Goal: Contribute content: Contribute content

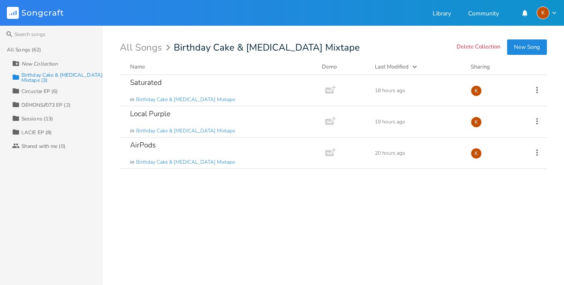
click at [516, 45] on button "New Song" at bounding box center [527, 46] width 40 height 15
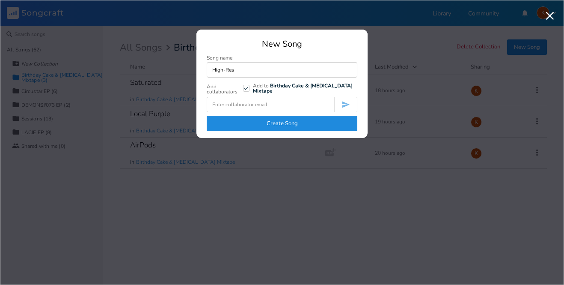
type input "High-Res"
click at [251, 120] on button "Create Song" at bounding box center [282, 123] width 151 height 15
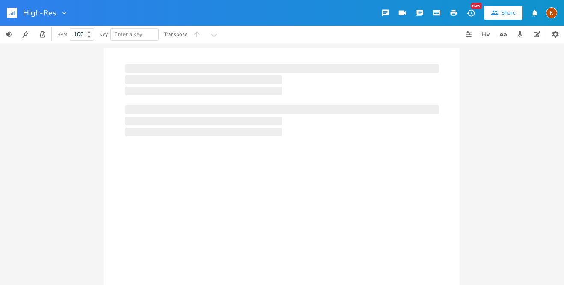
type input "100"
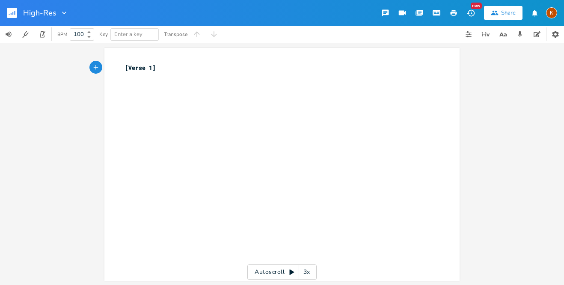
click at [175, 80] on div "xxxxxxxxxx [Verse 1] ​" at bounding box center [277, 72] width 309 height 21
type textarea "[Chorus]"
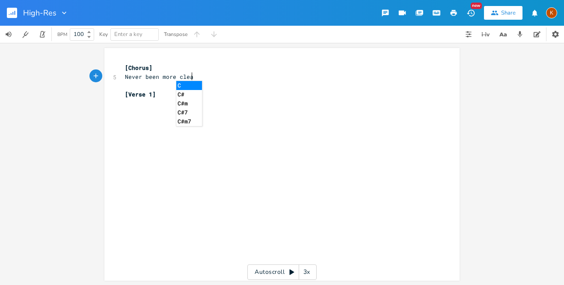
type textarea "Never been more clear"
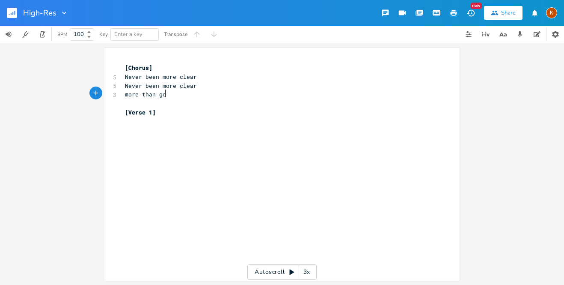
type textarea "more than [DEMOGRAPHIC_DATA]"
type textarea "more present"
type textarea "shaper"
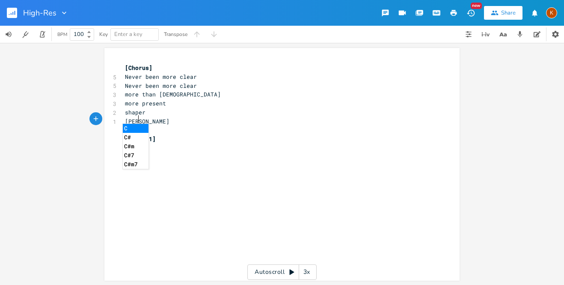
type textarea "crisper"
type textarea "."
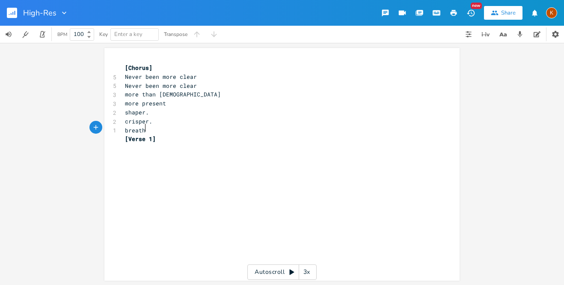
type textarea "breathi"
type textarea "in"
type textarea "le"
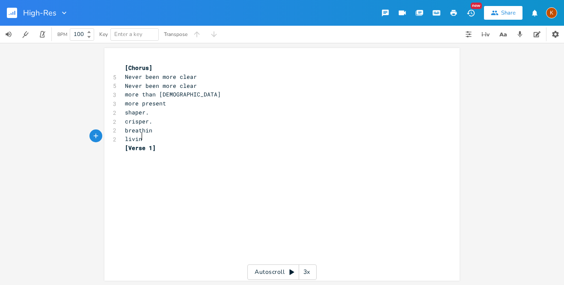
type textarea "iving"
type textarea "pulse"
type textarea "vivid"
type textarea "."
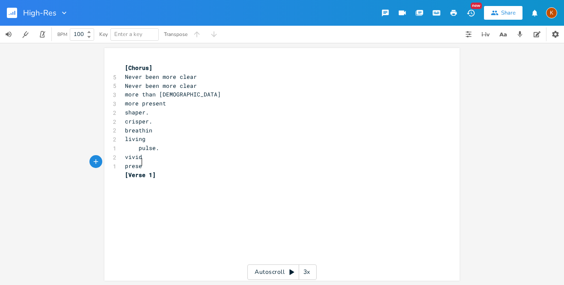
scroll to position [0, 19]
type textarea "present"
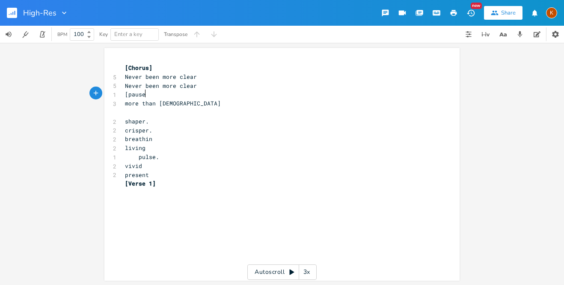
type textarea "[pause]"
type textarea "-"
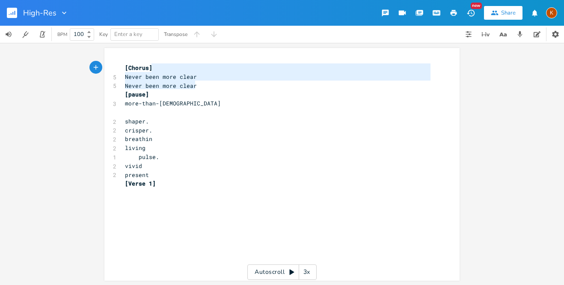
type textarea "[Chorus] Never been more clear Never been more clear"
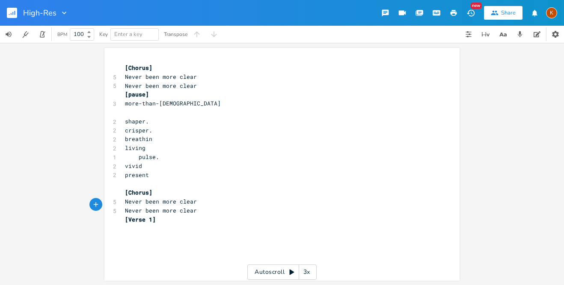
click at [141, 161] on pre "vivid" at bounding box center [277, 165] width 309 height 9
type textarea "sion"
type textarea "and it is what its been"
type textarea "in most"
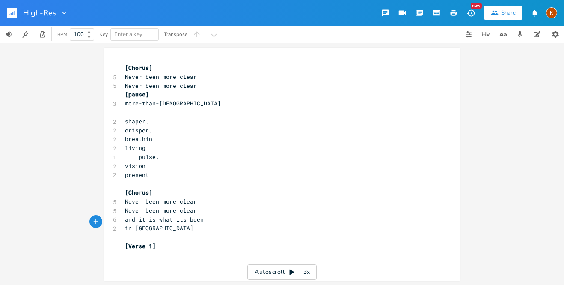
scroll to position [0, 18]
type textarea "[Verse1]"
click at [210, 225] on pre "[Verse1]" at bounding box center [277, 227] width 309 height 9
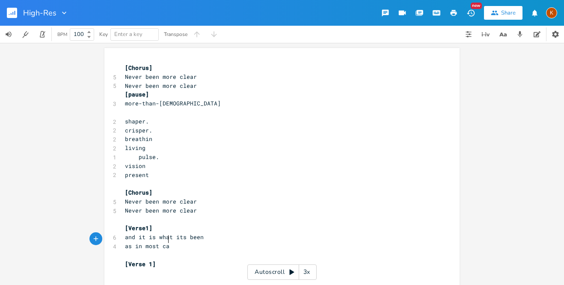
type textarea "as in most cases"
type textarea "cases mo"
type textarea "case"
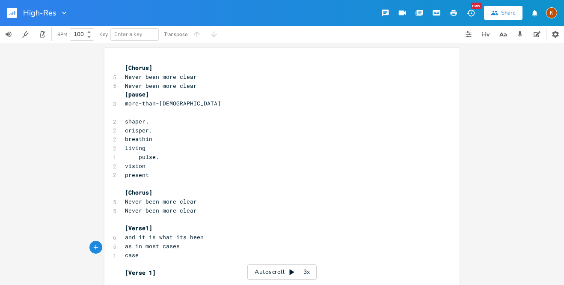
type textarea "case"
type textarea "s mostly filled"
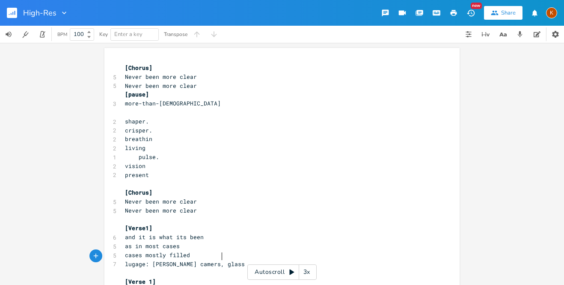
scroll to position [0, 76]
type textarea "lugage: [PERSON_NAME] camers, glass lenses"
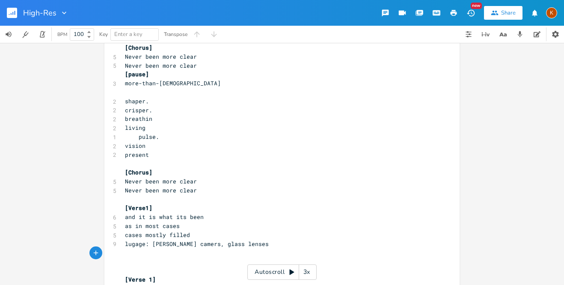
scroll to position [36, 0]
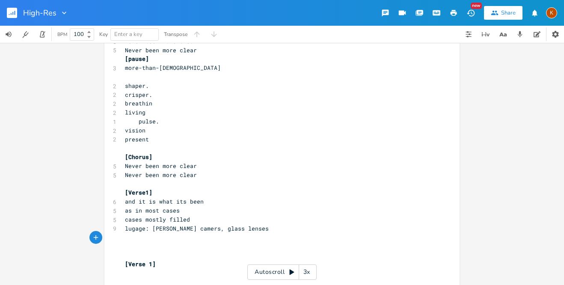
click at [193, 224] on span "lugage: [PERSON_NAME] camers, glass lenses" at bounding box center [197, 228] width 144 height 8
type textarea "and"
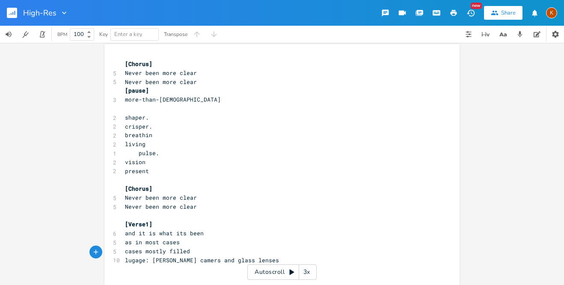
scroll to position [0, 0]
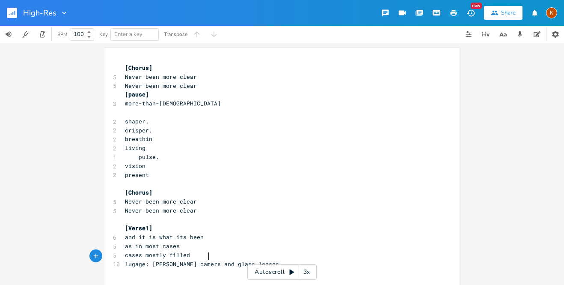
click at [162, 110] on pre "​" at bounding box center [277, 112] width 309 height 9
click at [148, 188] on span "[Chorus]" at bounding box center [138, 192] width 27 height 8
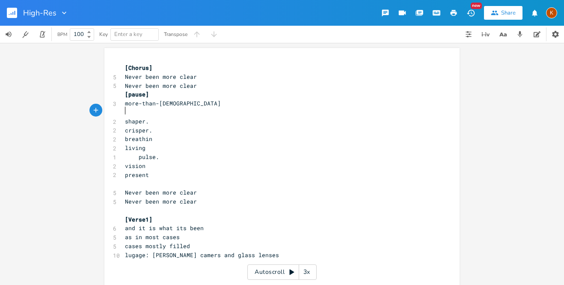
click at [149, 108] on pre "​" at bounding box center [277, 112] width 309 height 9
type textarea "[hold]"
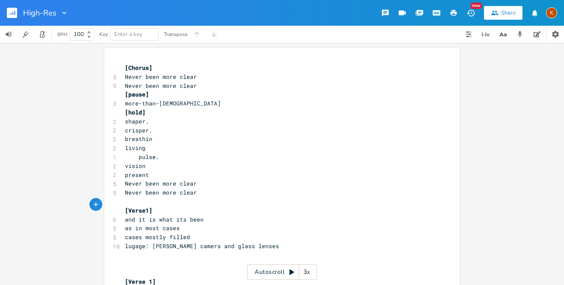
scroll to position [18, 0]
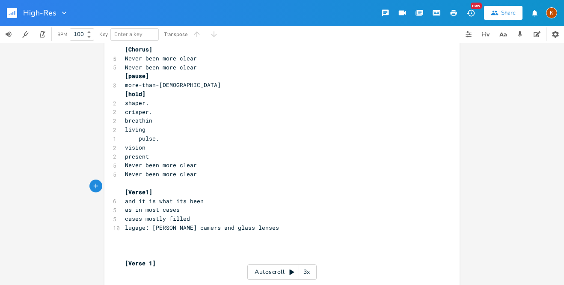
click at [256, 232] on pre "​" at bounding box center [277, 236] width 309 height 9
click at [174, 223] on span "lugage: [PERSON_NAME] camers and glass lenses" at bounding box center [202, 227] width 154 height 8
type textarea "i5"
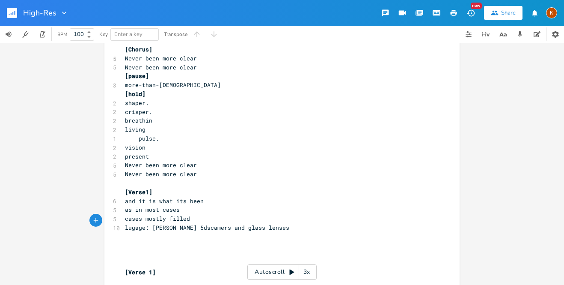
type textarea "5ds"
type textarea "a"
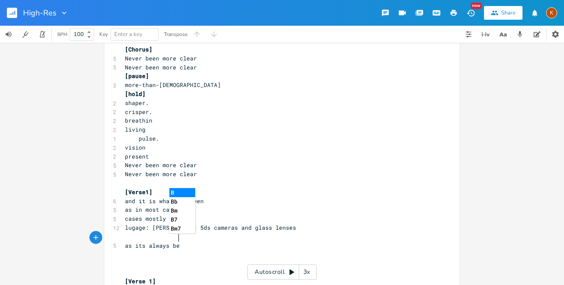
type textarea "as its always been"
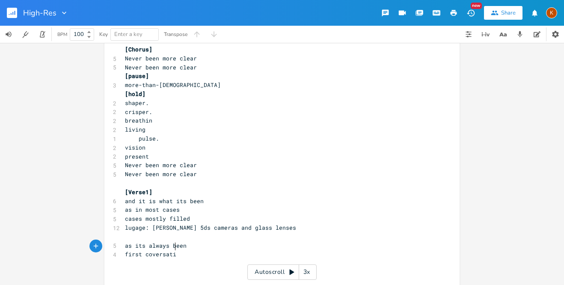
type textarea "first coversation"
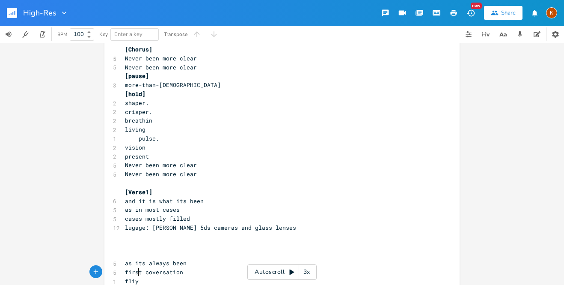
scroll to position [0, 11]
type textarea "fliyd"
click at [134, 249] on pre "​" at bounding box center [277, 253] width 309 height 9
type textarea "miami far from home"
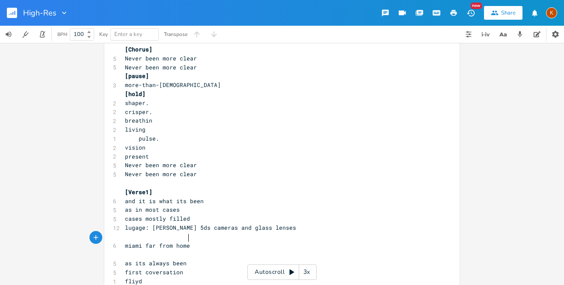
scroll to position [0, 53]
type textarea "like most locations"
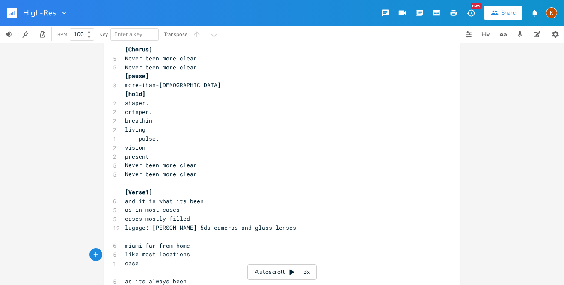
type textarea "case s"
type textarea "be bck"
type textarea "ackk"
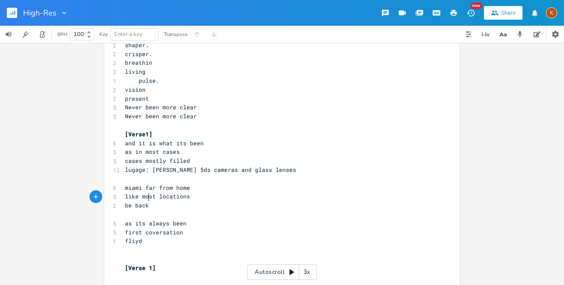
scroll to position [78, 0]
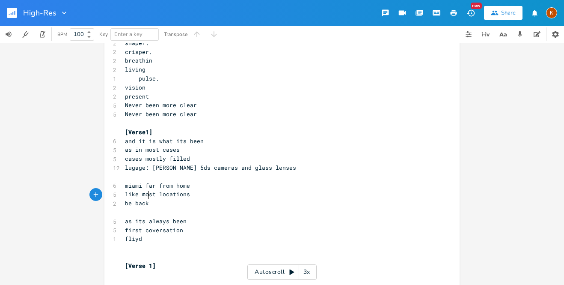
click at [180, 163] on span "lugage: [PERSON_NAME] 5ds cameras and glass lenses" at bounding box center [210, 167] width 171 height 8
type textarea ","
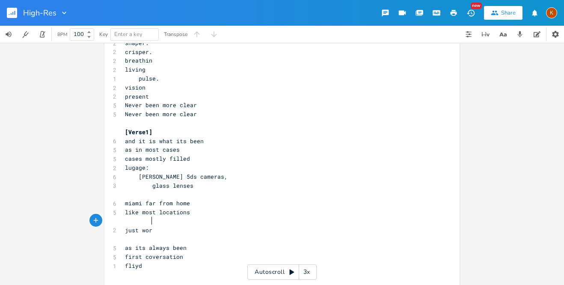
type textarea "just work"
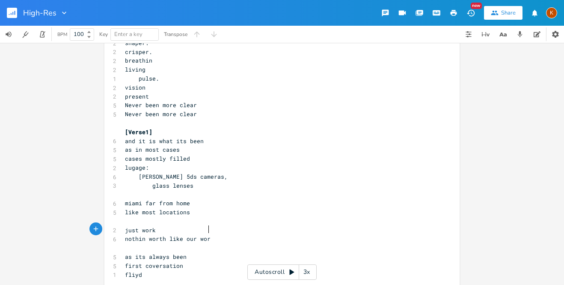
type textarea "nothin worth like our work"
type textarea "world not ready"
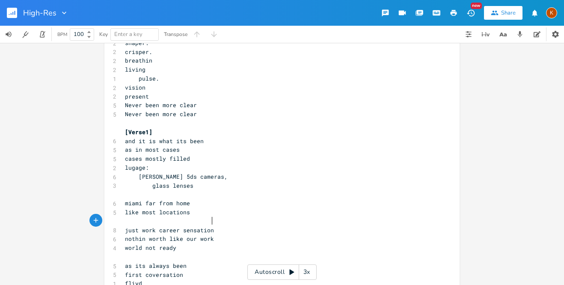
scroll to position [0, 45]
type textarea "career sensations"
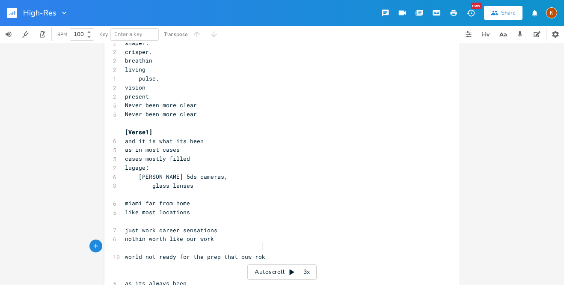
type textarea "for the prep that ouw roki"
type textarea "r workin singing"
click at [231, 225] on pre "just work career sensations" at bounding box center [277, 229] width 309 height 9
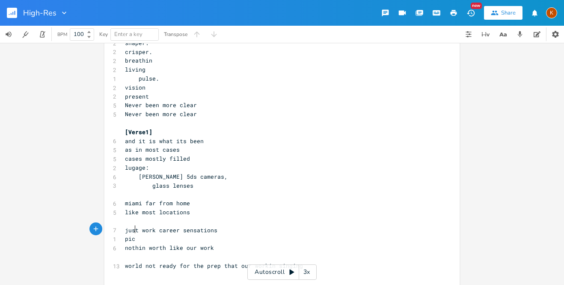
type textarea "pics"
type textarea "product pictures"
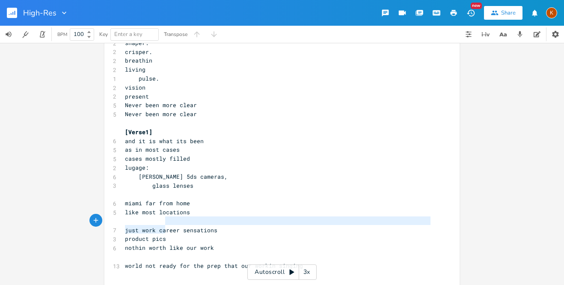
type textarea "just work career sensations product pics"
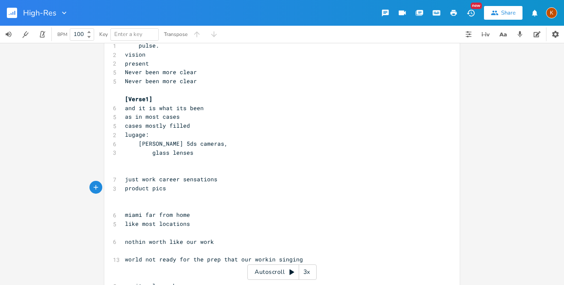
scroll to position [113, 0]
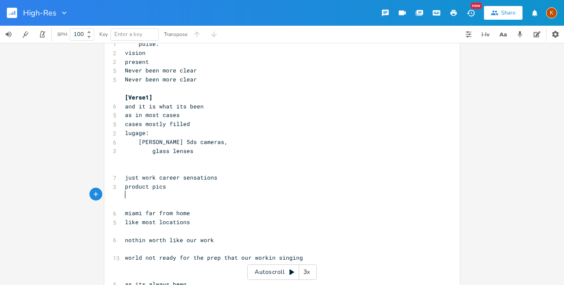
click at [164, 199] on pre "​" at bounding box center [277, 203] width 309 height 9
type textarea "fills a check"
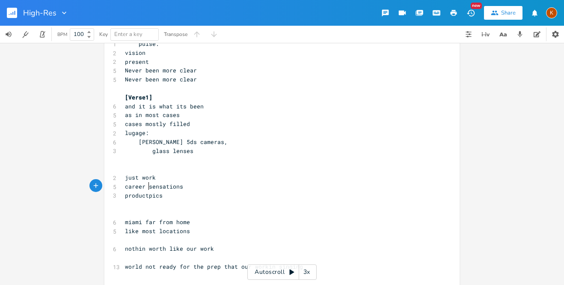
type textarea "-"
click at [168, 138] on span "[PERSON_NAME] 5ds cameras," at bounding box center [176, 142] width 103 height 8
type textarea "bougie"
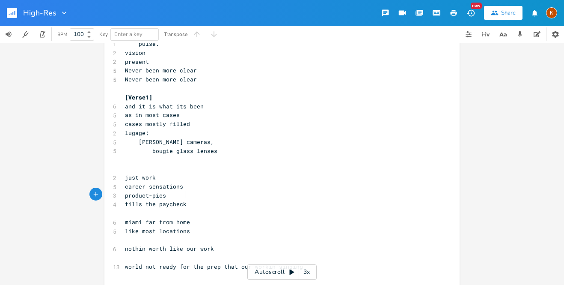
type textarea "fills the paychecks"
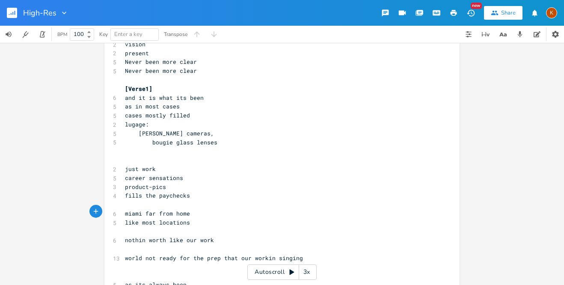
scroll to position [123, 0]
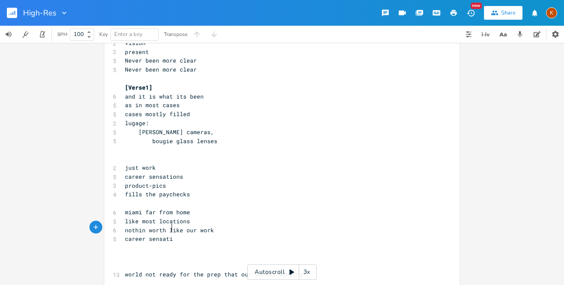
type textarea "career sensation"
type textarea "it is what ist been"
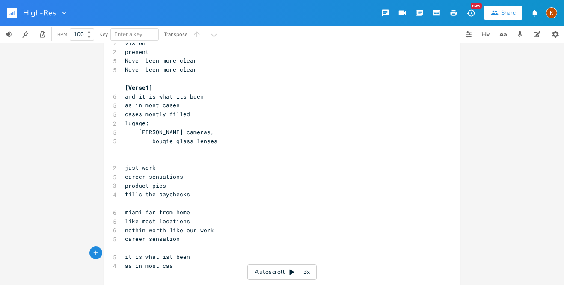
type textarea "as in most cases"
type textarea "be back soon bro"
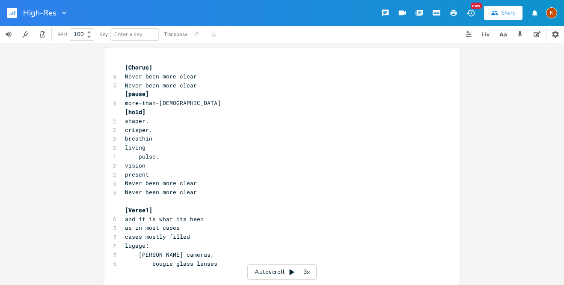
scroll to position [0, 0]
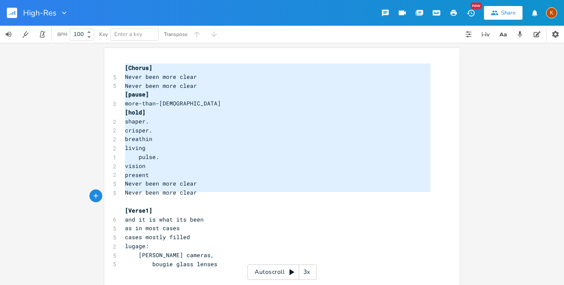
type textarea "[Chorus] Never been more clear Never been more clear [pause] more-than-[DEMOGRA…"
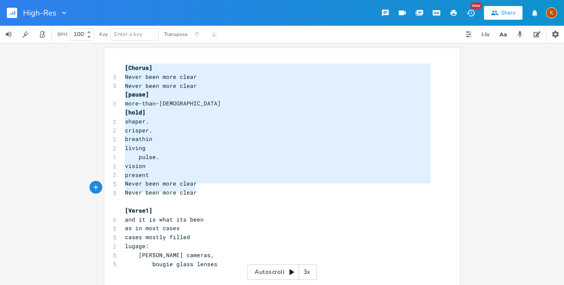
drag, startPoint x: 122, startPoint y: 69, endPoint x: 204, endPoint y: 190, distance: 146.6
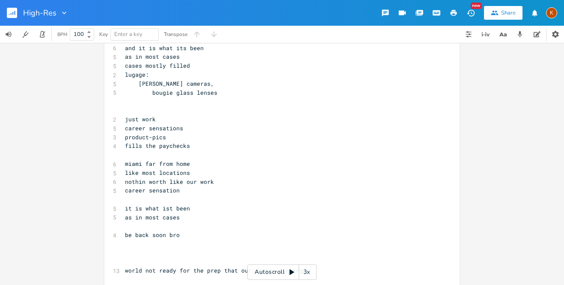
scroll to position [189, 0]
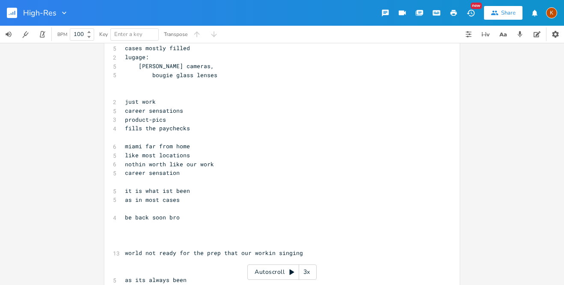
click at [145, 231] on pre "​" at bounding box center [277, 235] width 309 height 9
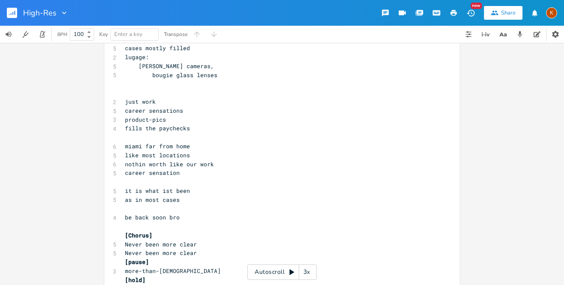
scroll to position [271, 0]
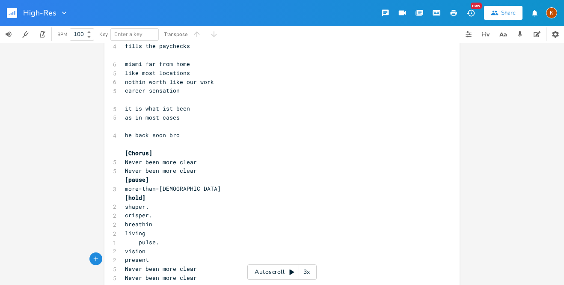
click at [190, 131] on pre "be back soon bro" at bounding box center [277, 135] width 309 height 9
type textarea "d"
type textarea ".dino"
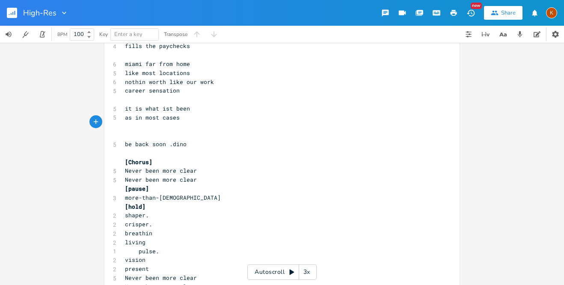
click at [168, 95] on pre "​" at bounding box center [277, 99] width 309 height 9
click at [168, 104] on span "it is what ist been" at bounding box center [157, 108] width 65 height 8
type textarea "ts"
type textarea "'"
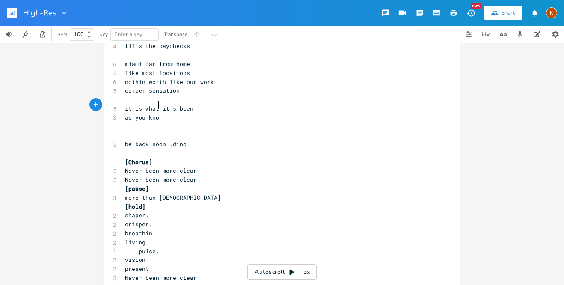
scroll to position [0, 24]
type textarea "you know"
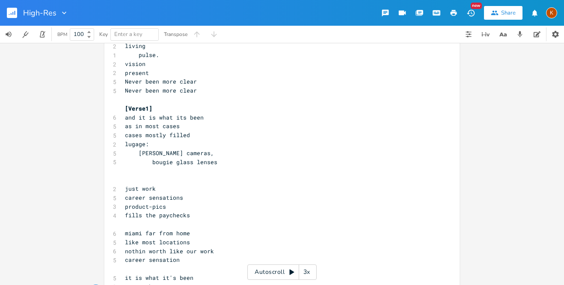
scroll to position [104, 0]
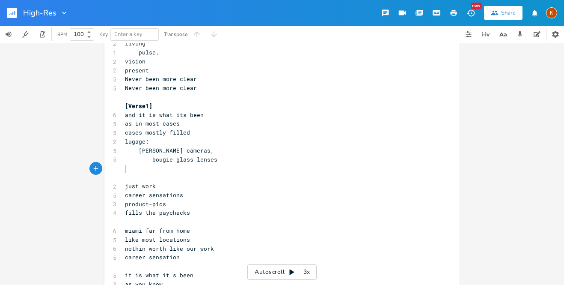
click at [151, 172] on pre "​" at bounding box center [277, 176] width 309 height 9
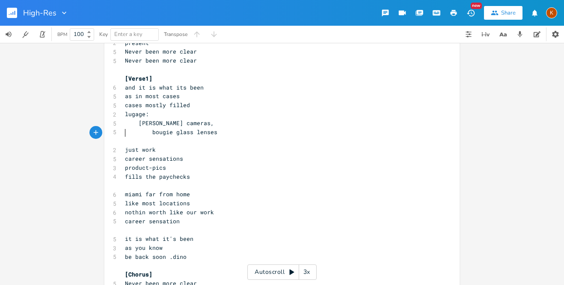
scroll to position [138, 0]
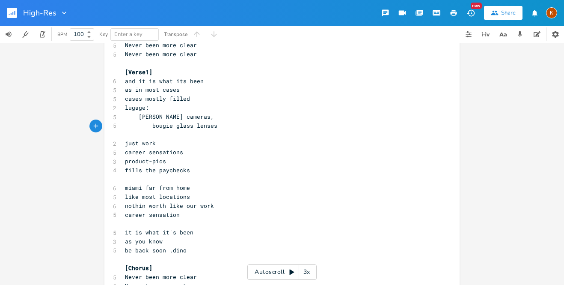
click at [188, 210] on pre "career sensation" at bounding box center [277, 214] width 309 height 9
type textarea "s"
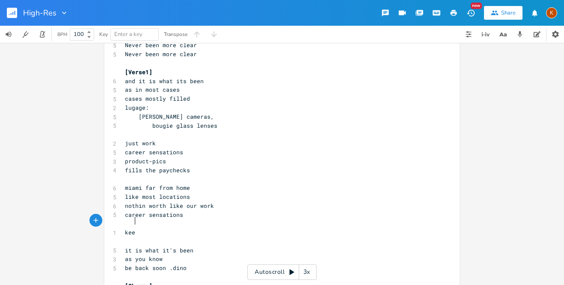
type textarea "keep"
type textarea "hold that tempo you your head"
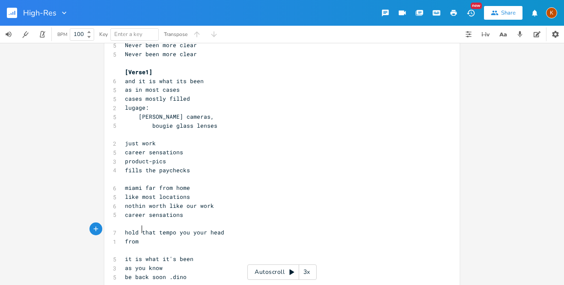
type textarea "from y"
type textarea "temp"
type textarea "le"
type textarea ", to synthpad"
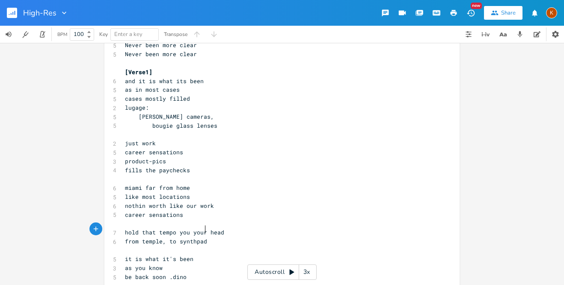
scroll to position [0, 33]
type textarea "in"
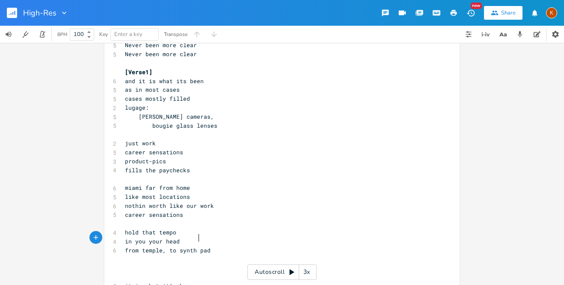
scroll to position [0, 4]
type textarea "-"
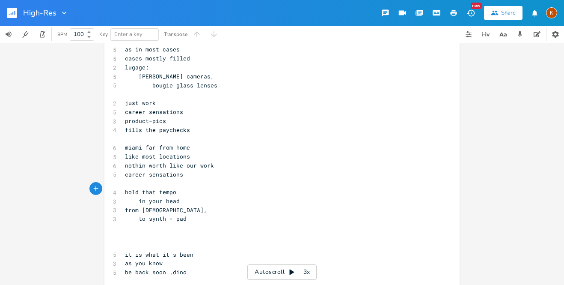
scroll to position [179, 0]
click at [183, 223] on pre "​" at bounding box center [277, 227] width 309 height 9
type textarea "[PERSON_NAME]"
type textarea "Go shock arenea"
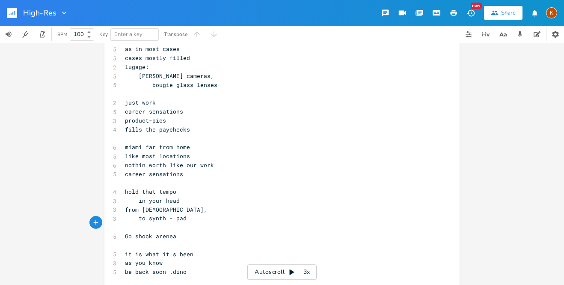
type textarea "s"
type textarea "ans"
type textarea "enas"
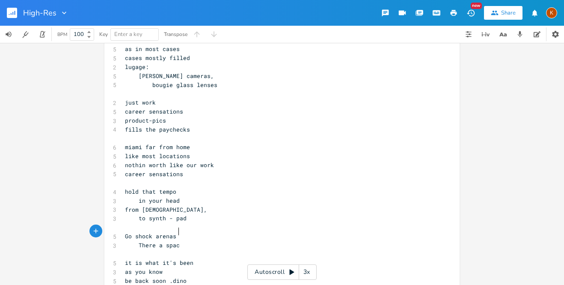
type textarea "There a space"
type textarea "and they'll make room"
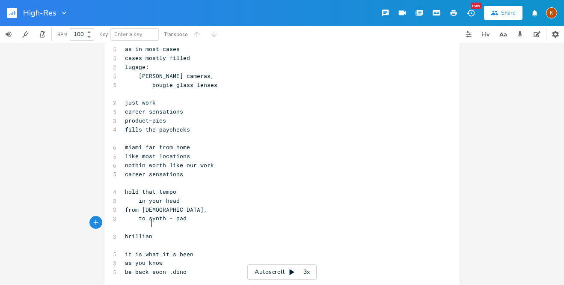
type textarea "brilliant"
type textarea "gotta dor"
type textarea "rop"
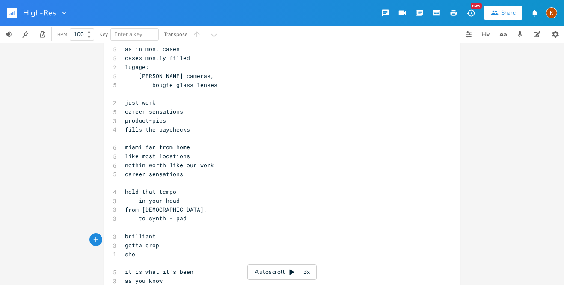
scroll to position [0, 14]
type textarea "show people"
type textarea "what you have"
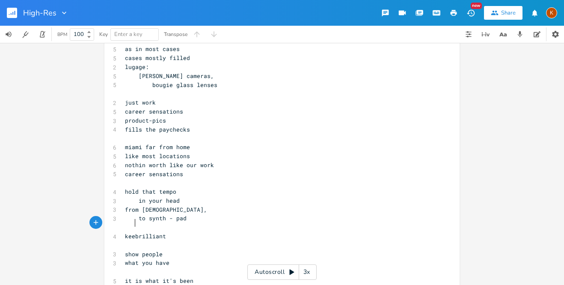
scroll to position [0, 12]
type textarea "keep"
type textarea "]"
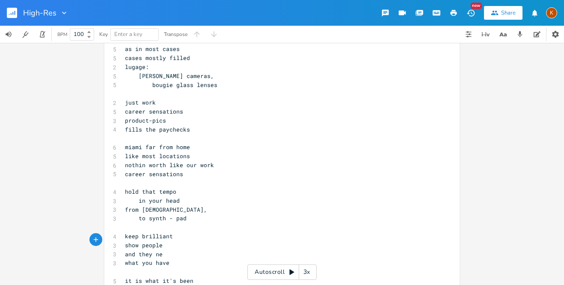
type textarea "and they [PERSON_NAME]"
type textarea "ed it"
type textarea ":"
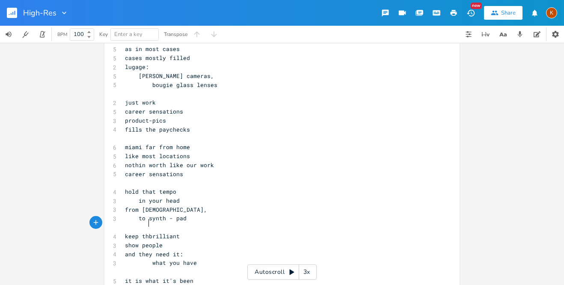
type textarea "that"
type textarea "nce"
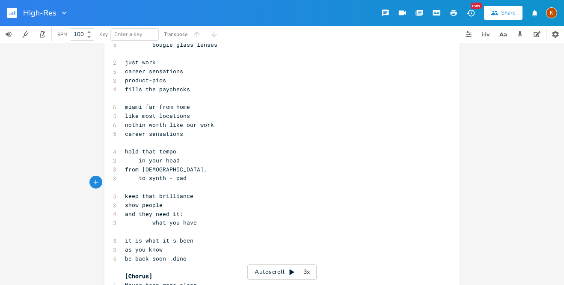
scroll to position [222, 0]
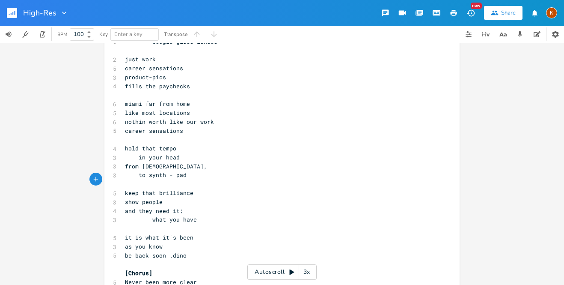
click at [165, 242] on pre "as you know" at bounding box center [277, 246] width 309 height 9
click at [166, 251] on span "be back soon .dino" at bounding box center [156, 255] width 62 height 8
type textarea "its been an honor"
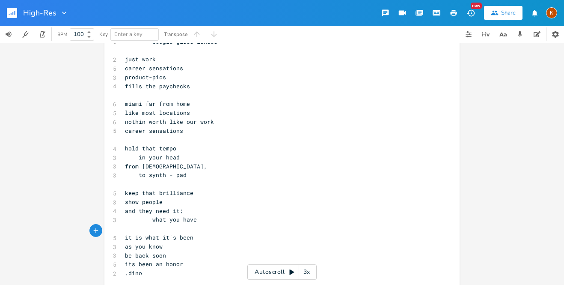
type textarea "."
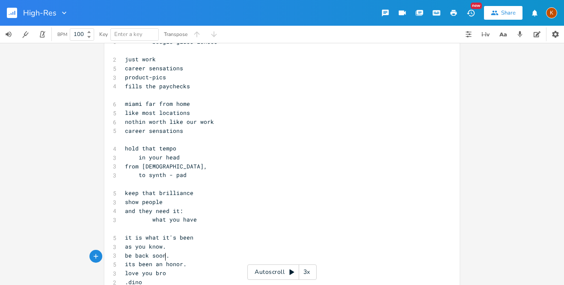
type textarea "love you bro."
type textarea "thats"
click at [165, 251] on span "be back soon." at bounding box center [147, 255] width 45 height 8
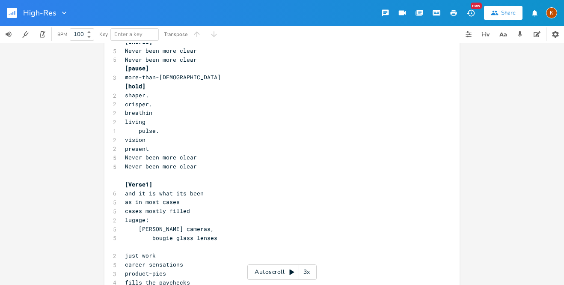
scroll to position [0, 0]
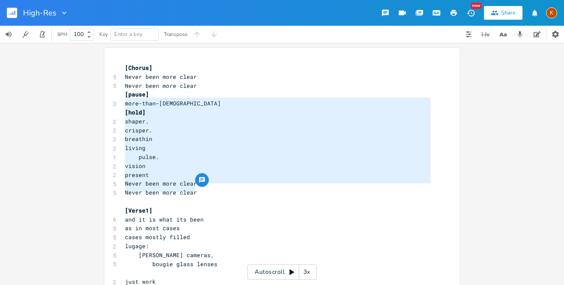
type textarea "[pause] more-than-[DEMOGRAPHIC_DATA] [hold] shaper. crisper. breathin living pu…"
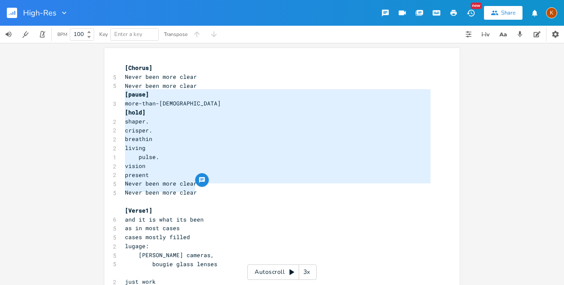
drag, startPoint x: 206, startPoint y: 184, endPoint x: 116, endPoint y: 95, distance: 126.8
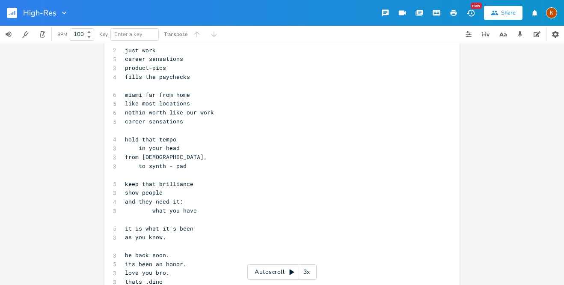
scroll to position [133, 0]
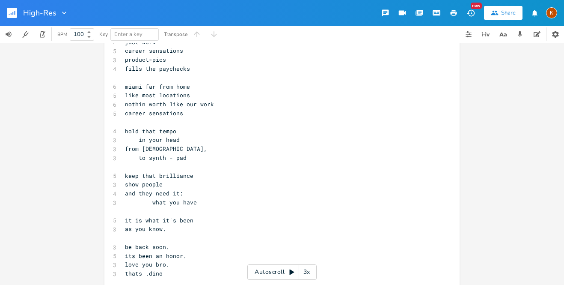
click at [208, 198] on pre "what you have" at bounding box center [277, 202] width 309 height 9
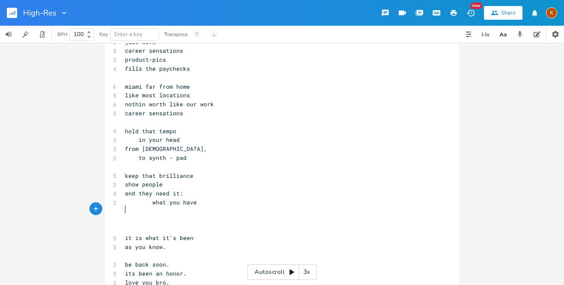
type textarea "i"
type textarea "honor"
type textarea "a honor to steal it"
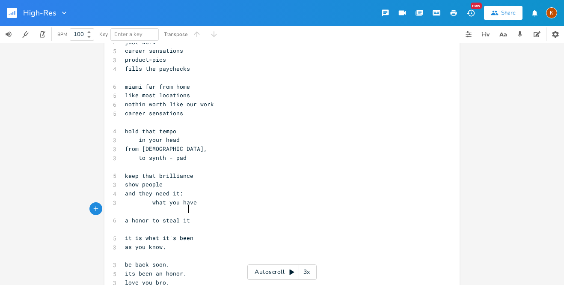
scroll to position [0, 45]
type textarea "ee it"
type textarea "hono"
type textarea "honor to stel"
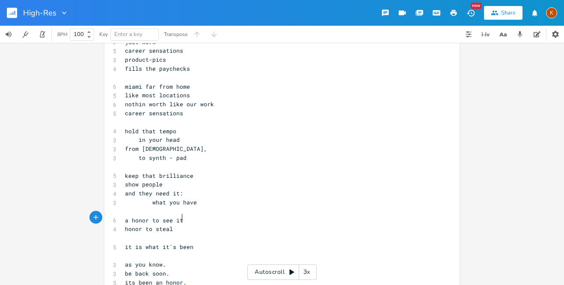
type textarea "al it"
type textarea "say it"
type textarea "saw"
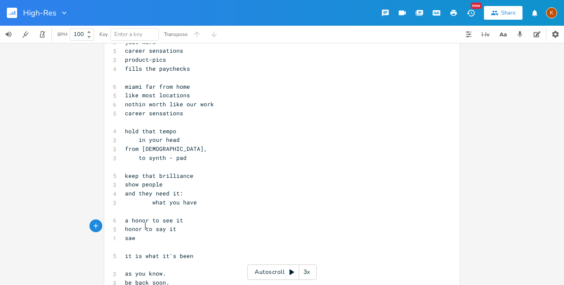
scroll to position [0, 11]
type textarea "h"
type textarea "him before he had"
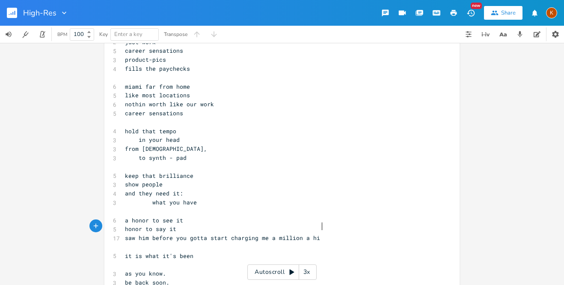
type textarea "you gotta start charging me a million a hit"
click at [129, 234] on span "saw him before you gotta start charging me a million a hit" at bounding box center [224, 238] width 199 height 8
type textarea """
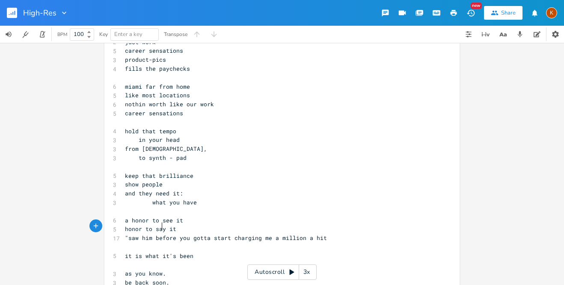
click at [159, 234] on span ""saw him before you gotta start charging me a million a hit" at bounding box center [226, 238] width 202 height 8
type textarea """
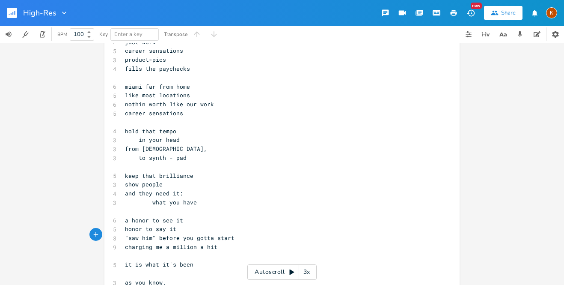
click at [163, 243] on span "charging me a million a hit" at bounding box center [171, 247] width 92 height 8
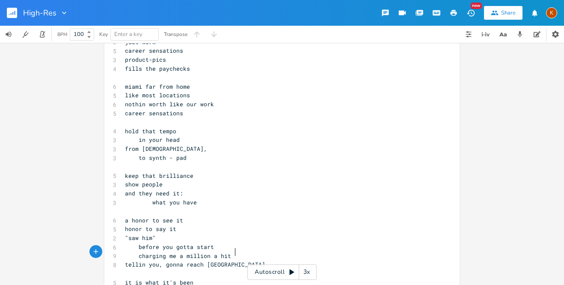
scroll to position [0, 75]
type textarea "tellin you, gonna reach spirits"
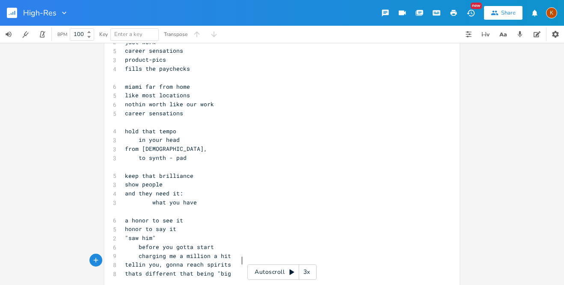
type textarea "thats different that being "big""
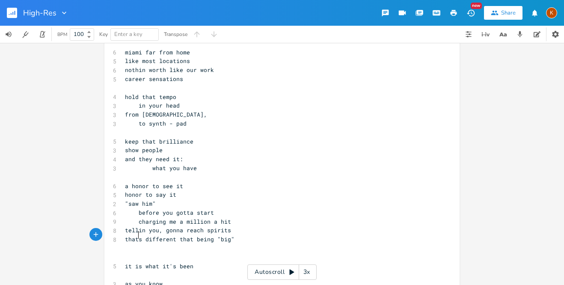
scroll to position [167, 0]
click at [203, 234] on span "thats different that being "big"" at bounding box center [180, 238] width 110 height 8
type textarea "n"
type textarea "a bit"
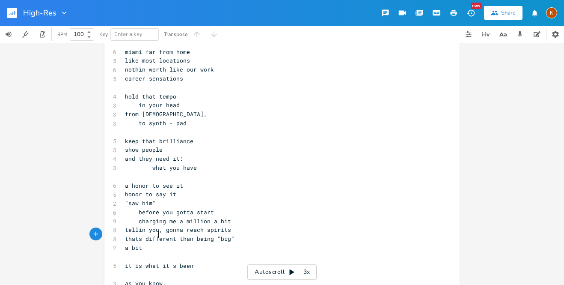
scroll to position [0, 12]
type textarea "g difference"
type textarea "you'"
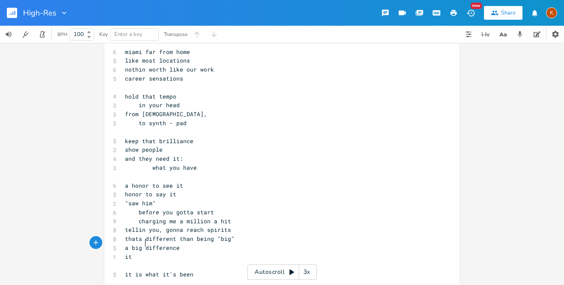
type textarea "itl"
type textarea "'ll make a big difference"
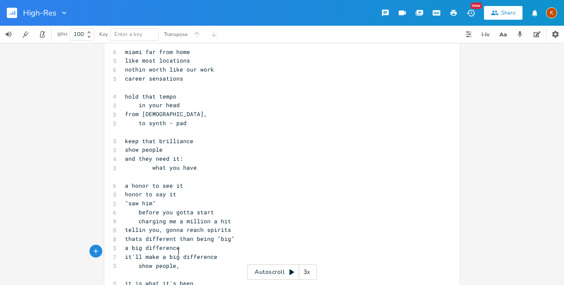
scroll to position [0, 35]
type textarea "show people, go reach spirits"
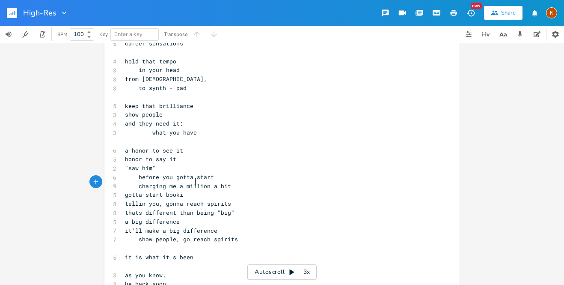
scroll to position [0, 49]
type textarea "gotta start booking fr"
type textarea "or dino session"
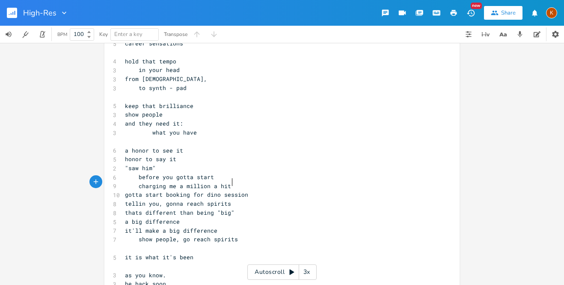
type textarea """
type textarea "a bit"
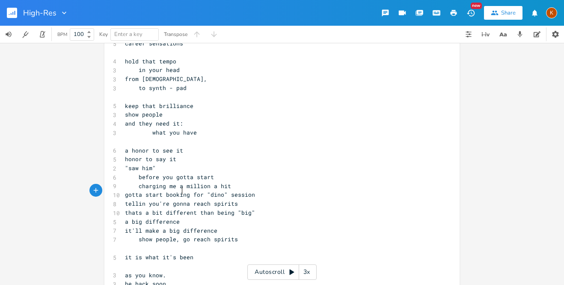
type textarea "'re"
click at [209, 208] on span "thats a bit different than being "big"" at bounding box center [190, 212] width 130 height 8
type textarea ","
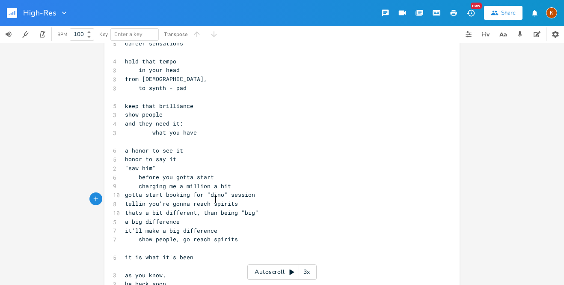
click at [208, 235] on span "show people, go reach spirits" at bounding box center [181, 239] width 113 height 8
click at [236, 226] on pre "it'll make a big difference" at bounding box center [277, 230] width 309 height 9
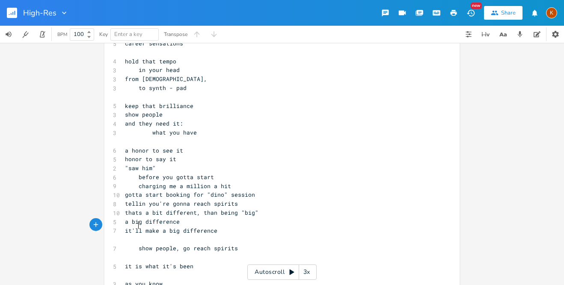
type textarea "st"
click at [202, 244] on span "show people, go reach spirits" at bounding box center [181, 248] width 113 height 8
type textarea "strike"
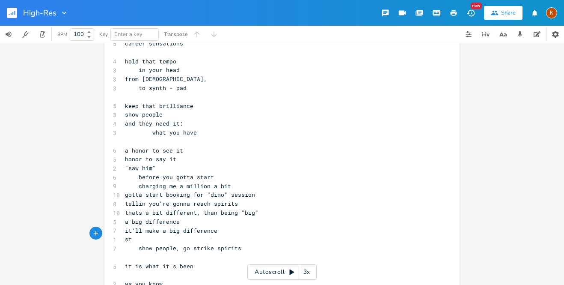
click at [174, 217] on span "a big difference" at bounding box center [152, 221] width 55 height 8
click at [160, 234] on pre "st" at bounding box center [277, 238] width 309 height 9
type textarea "so many people"
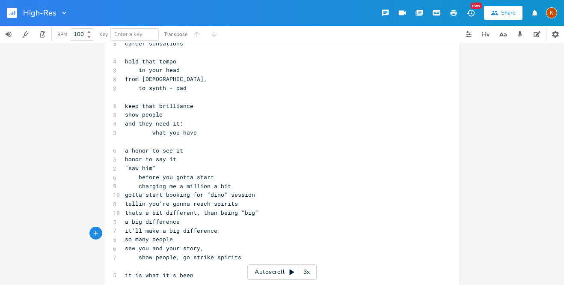
scroll to position [0, 68]
type textarea "sew you and your story, oe"
type textarea "people need that music"
click at [214, 244] on span "sew you and your story, people need that music" at bounding box center [203, 248] width 157 height 8
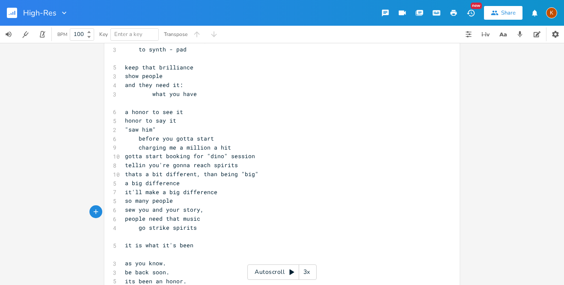
scroll to position [242, 0]
click at [151, 240] on span "it is what it's been" at bounding box center [159, 244] width 68 height 8
click at [166, 258] on span "be back soon." at bounding box center [147, 262] width 45 height 8
type textarea ","
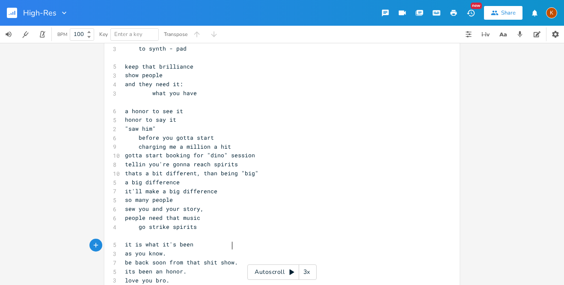
type textarea "from that shit show"
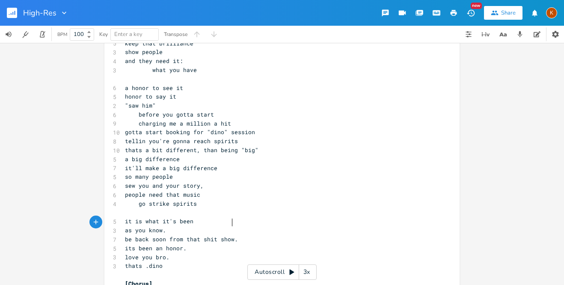
scroll to position [264, 0]
click at [138, 138] on span "tellin you're gonna reach spirits" at bounding box center [181, 142] width 113 height 8
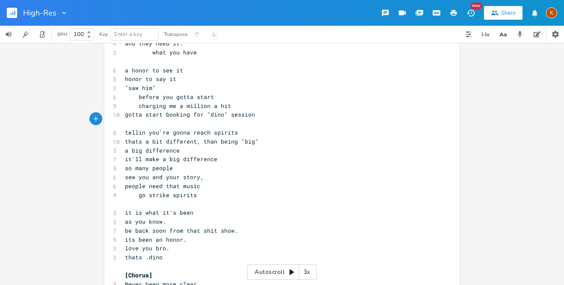
scroll to position [285, 0]
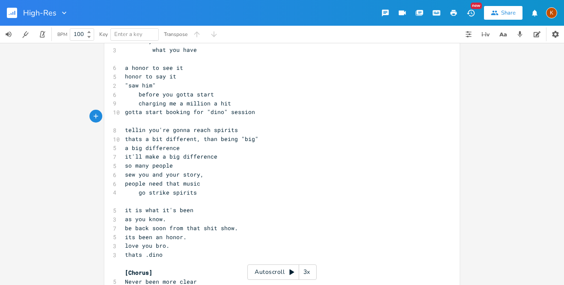
click at [198, 188] on pre "go strike spirits" at bounding box center [277, 192] width 309 height 9
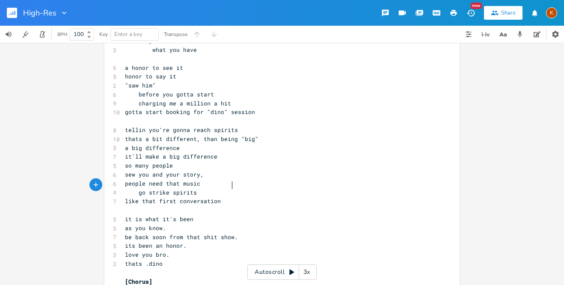
scroll to position [0, 65]
type textarea "like that first conversation]"
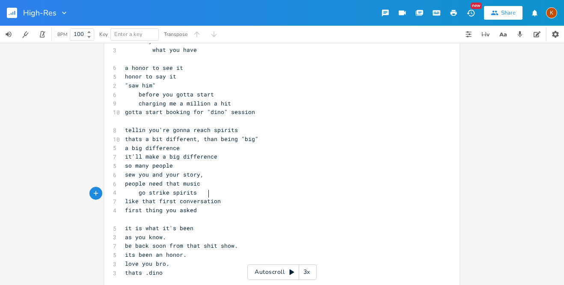
type textarea "first thing you asked me"
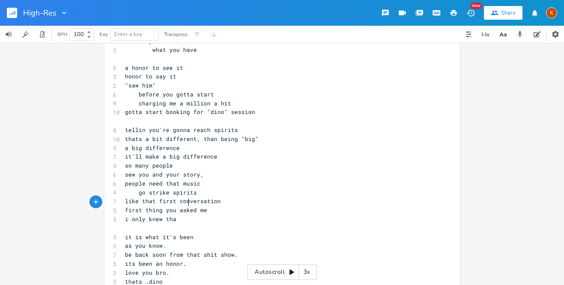
type textarea "i only knew tha"
type textarea "e album for the prisim"
type textarea "m"
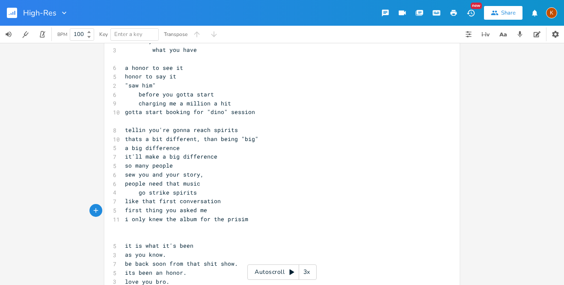
click at [216, 215] on span "i only knew the album for the prisim" at bounding box center [186, 219] width 123 height 8
type textarea "om"
type textarea "you made a big difference"
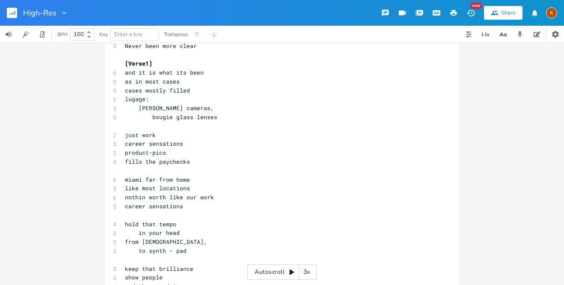
scroll to position [36, 0]
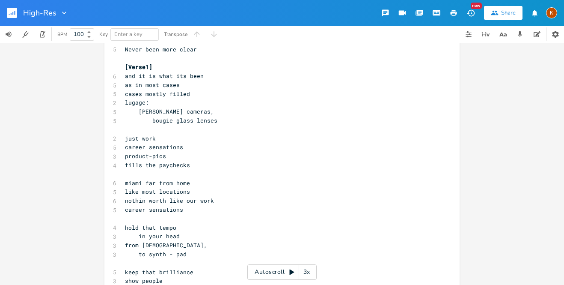
click at [179, 214] on pre "​" at bounding box center [277, 218] width 309 height 9
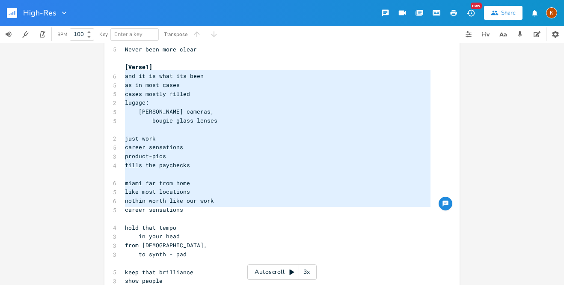
type textarea "[Verse1] and it is what its been as in most cases cases mostly filled lugage: […"
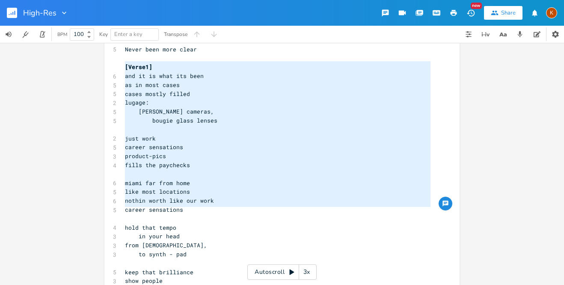
drag, startPoint x: 179, startPoint y: 207, endPoint x: 112, endPoint y: 68, distance: 154.2
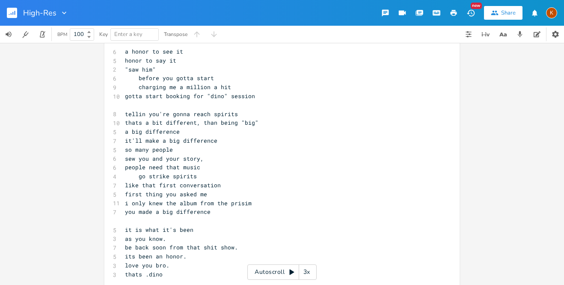
scroll to position [150, 0]
click at [123, 216] on pre "​" at bounding box center [277, 220] width 309 height 9
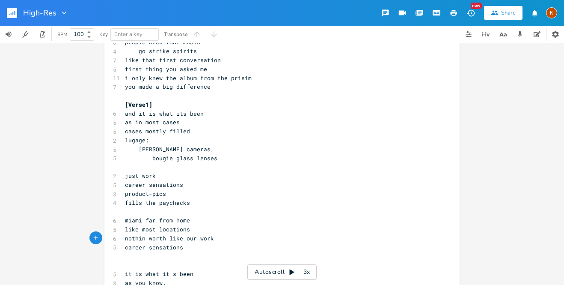
scroll to position [286, 0]
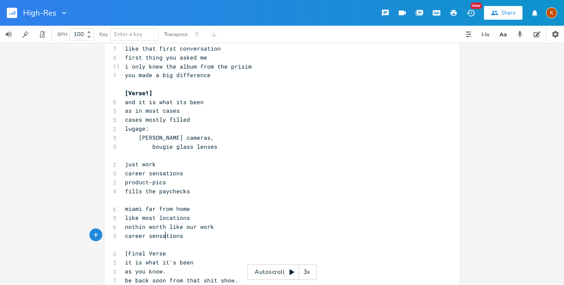
type textarea "[Final Verse]"
click at [148, 89] on span "[Verse1]" at bounding box center [138, 93] width 27 height 8
type textarea "Verse 3/4"
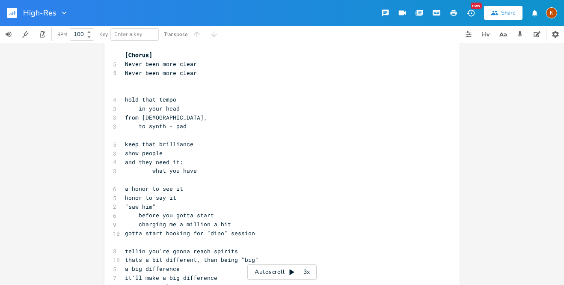
scroll to position [0, 0]
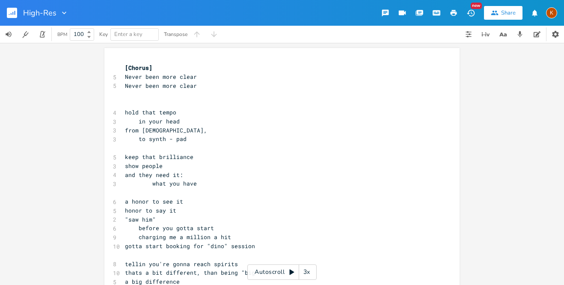
click at [137, 100] on pre "​" at bounding box center [277, 103] width 309 height 9
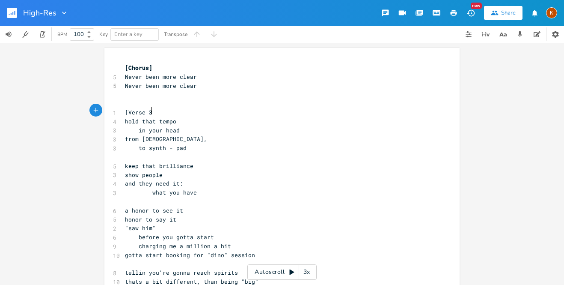
type textarea "[Verse 3]"
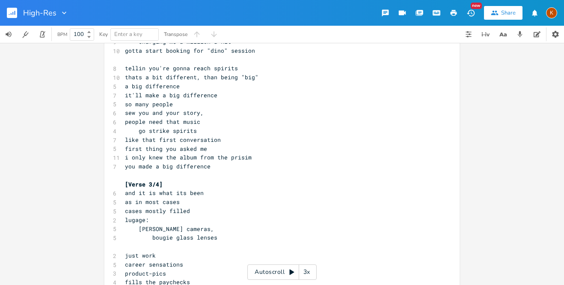
scroll to position [205, 0]
click at [155, 179] on span "[Verse 3/4]" at bounding box center [144, 183] width 38 height 8
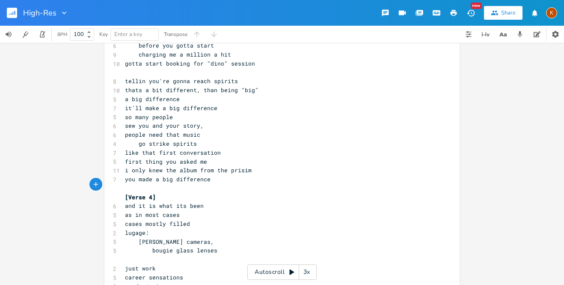
scroll to position [190, 0]
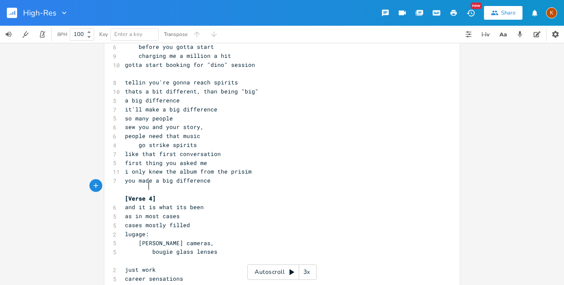
click at [217, 158] on pre "first thing you asked me" at bounding box center [277, 162] width 309 height 9
type textarea "said"
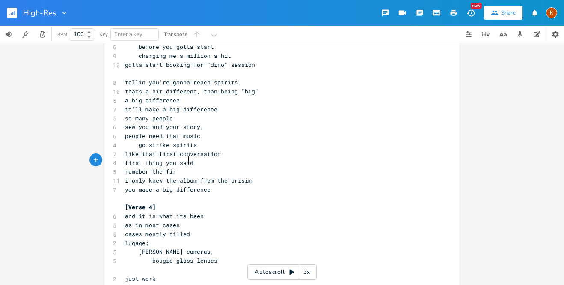
scroll to position [0, 42]
type textarea "remeber the first thing you asked me"
type textarea "right the"
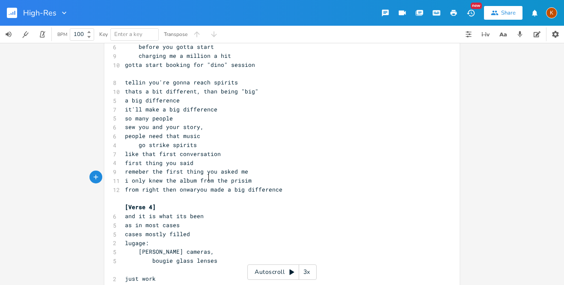
scroll to position [0, 59]
type textarea "from right then onward,"
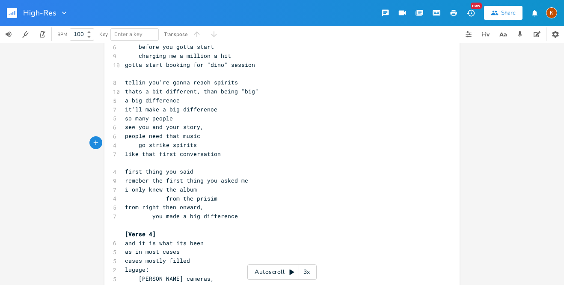
type textarea ":"
type textarea ","
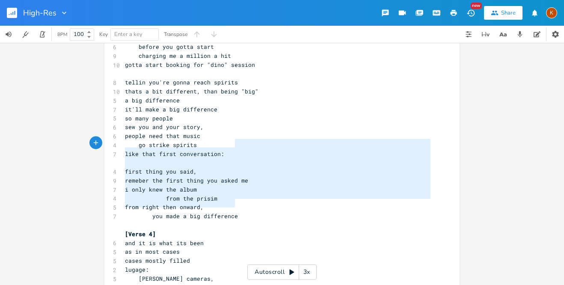
type textarea "like that first conversation: first thing you said, remeber the first thing you…"
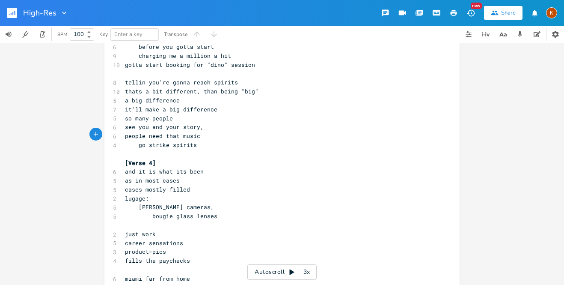
scroll to position [0, 0]
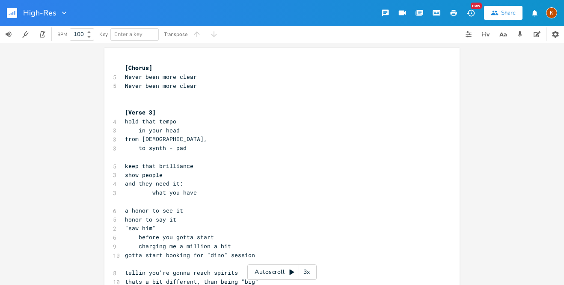
click at [138, 94] on pre "​" at bounding box center [277, 94] width 309 height 9
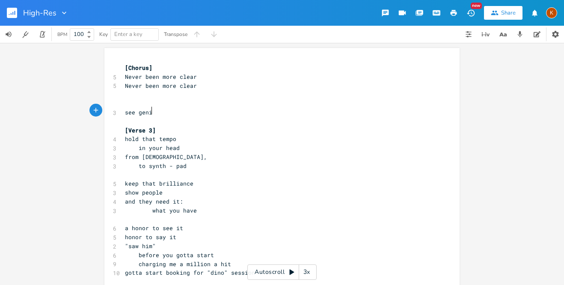
type textarea "see genius"
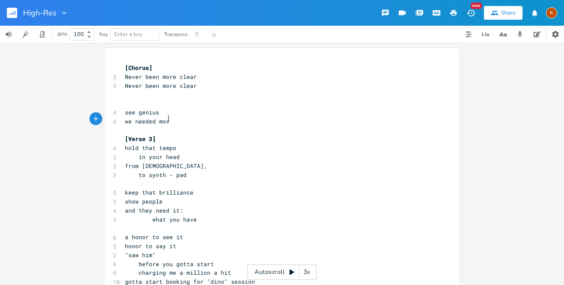
scroll to position [0, 43]
type textarea "we needed more"
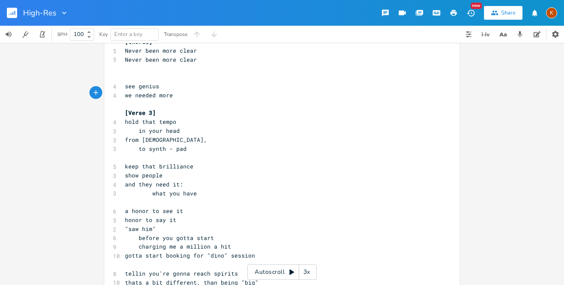
scroll to position [0, 0]
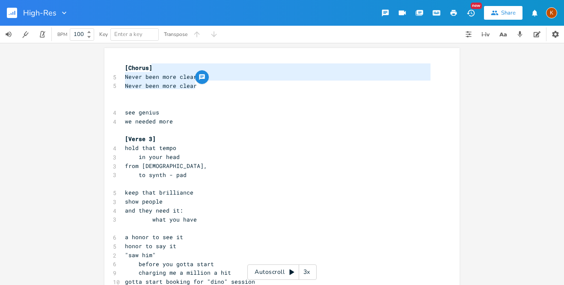
type textarea "[Chorus] Never been more clear Never been more clear"
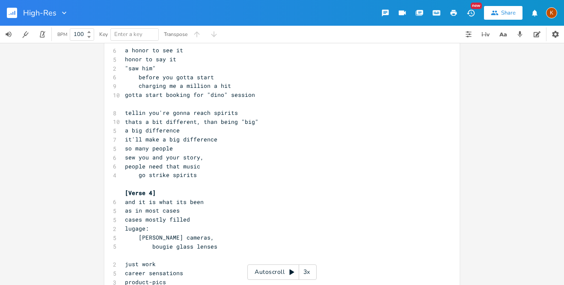
scroll to position [188, 0]
click at [125, 187] on span "[Verse 4]" at bounding box center [140, 191] width 31 height 8
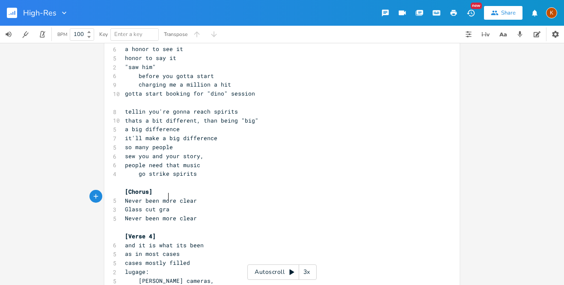
type textarea "Glass cut grass"
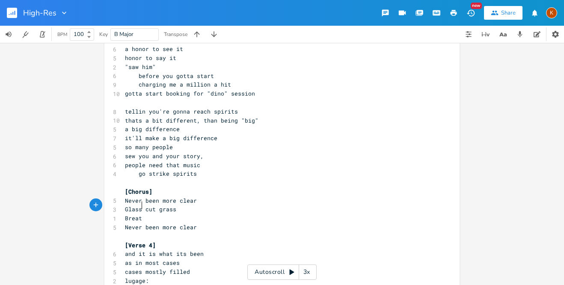
scroll to position [0, 17]
type textarea "Breathes"
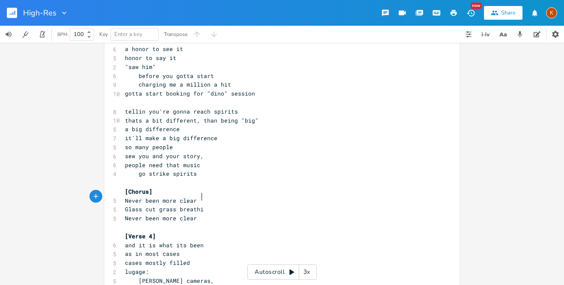
type textarea "breathing"
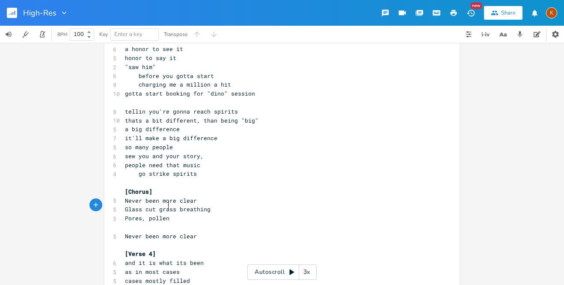
scroll to position [0, 33]
type textarea "Pores, pollen, really singing"
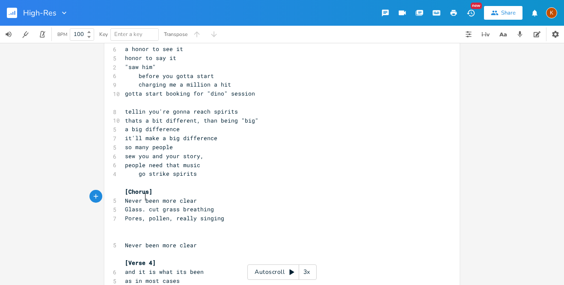
type textarea "..."
type textarea "-"
type textarea ","
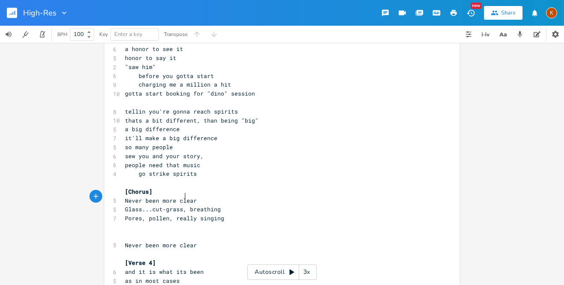
scroll to position [0, 2]
type textarea "a '"
type textarea "Fu"
type textarea "Envy"
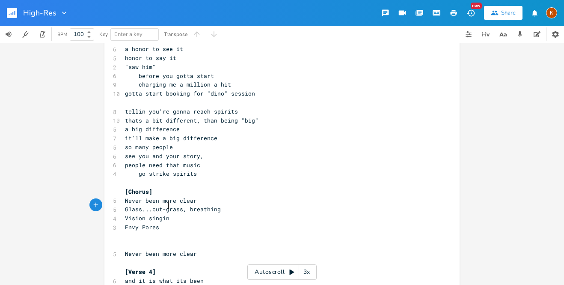
scroll to position [0, 36]
type textarea "Vision singing"
type textarea "_0pp"
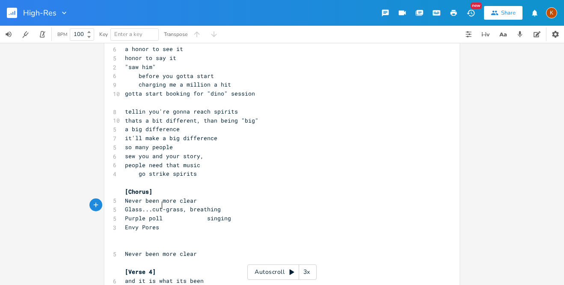
type textarea "Purple pollen"
type textarea "pollen sings dreams of"
type textarea "-"
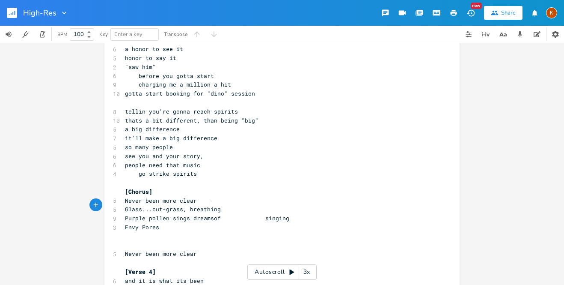
scroll to position [0, 3]
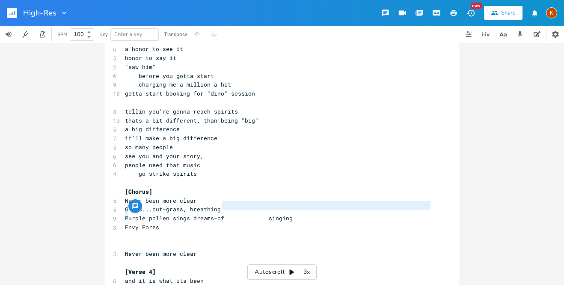
type textarea "singing"
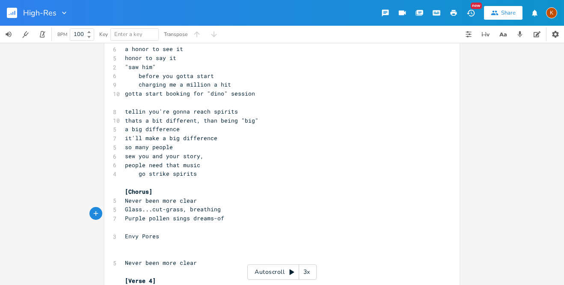
click at [153, 214] on span "Purple pollen sings dreams-of" at bounding box center [174, 218] width 99 height 8
type textarea "P"
type textarea "fungus"
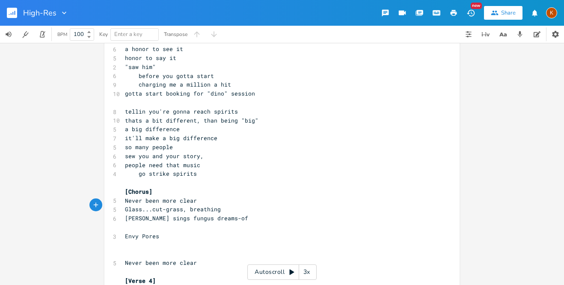
type textarea "res"
type textarea "Potent"
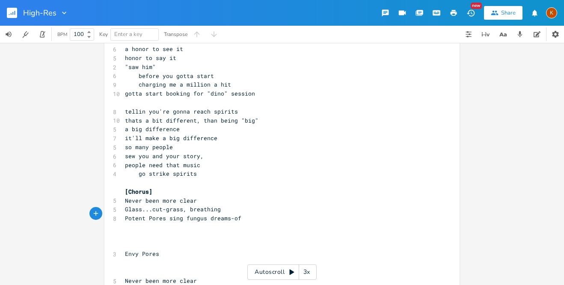
type textarea "E"
type textarea "the highest point i can dream of"
type textarea "the high"
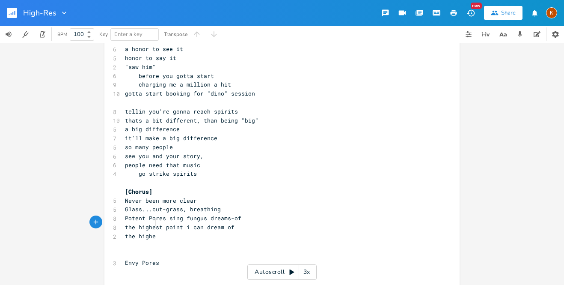
scroll to position [0, 7]
type textarea "est point we can dream of"
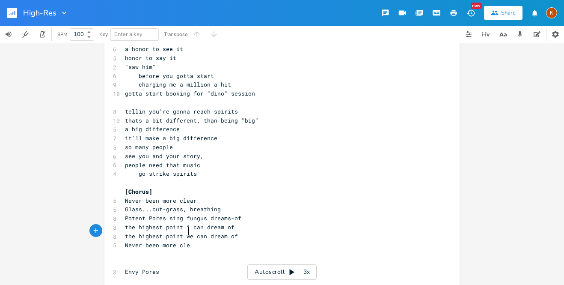
scroll to position [0, 53]
type textarea "Never been more clearer"
click at [191, 196] on span "Never been more clear" at bounding box center [161, 200] width 72 height 8
type textarea "er"
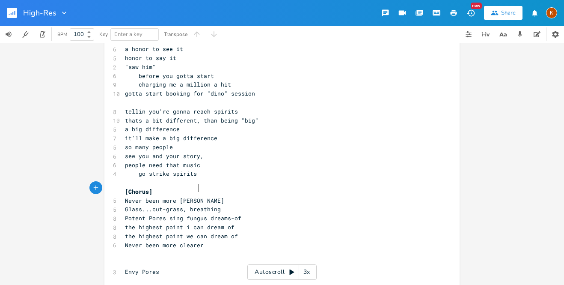
scroll to position [0, 5]
click at [240, 214] on pre "Potent Pores sing fungus dreams-of" at bounding box center [277, 218] width 309 height 9
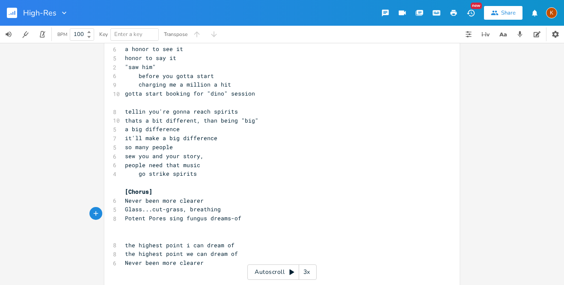
click at [138, 80] on span "charging me a million a hit" at bounding box center [178, 84] width 106 height 8
click at [232, 205] on pre "Glass...cut-grass, breathing" at bounding box center [277, 209] width 309 height 9
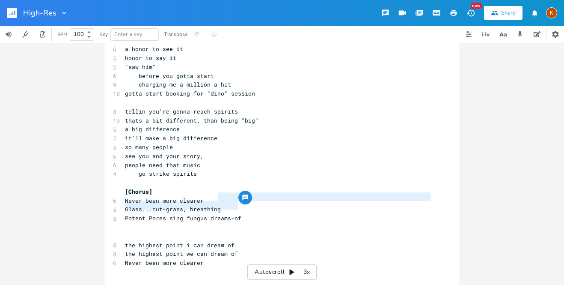
type textarea "Potent Pores sing fungus dreams-of"
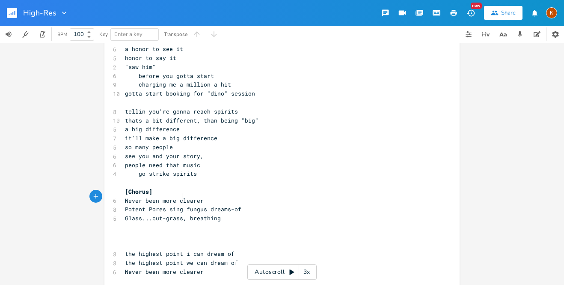
type textarea ":"
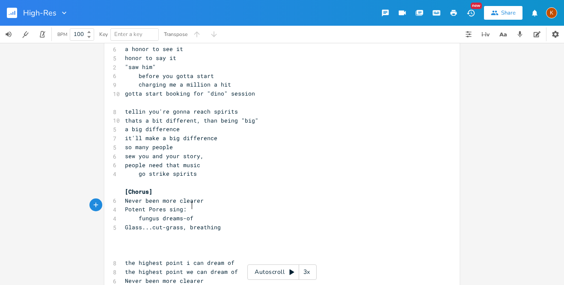
type textarea ":"
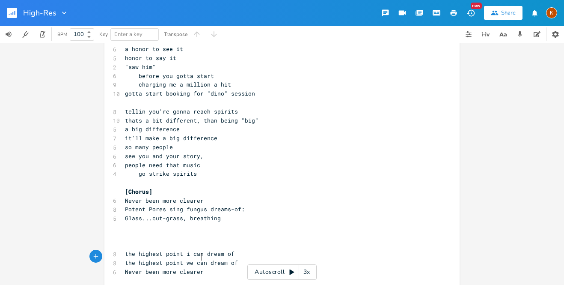
click at [237, 267] on pre "Never been more clearer" at bounding box center [277, 271] width 309 height 9
type textarea "I've nec"
type textarea "v"
type textarea "I"
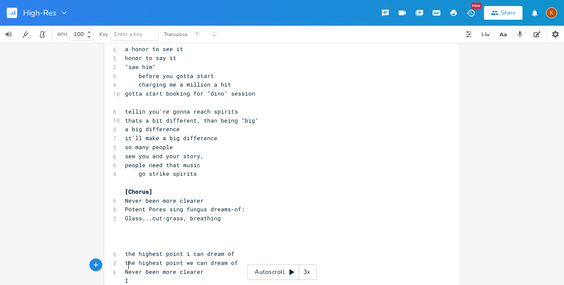
scroll to position [0, 1]
type textarea "Al"
type textarea "l will never be more clearer"
type textarea "I'll never see"
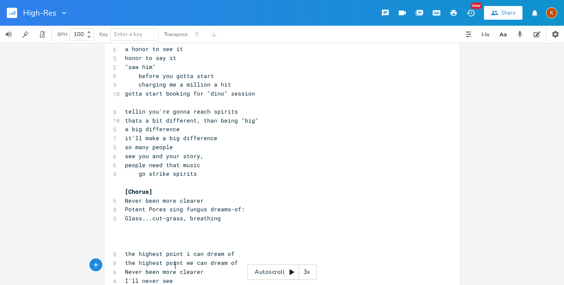
scroll to position [0, 33]
type textarea "s"
type textarea "-"
click at [235, 205] on pre "Potent-sings fungus dreams-of:" at bounding box center [277, 209] width 309 height 9
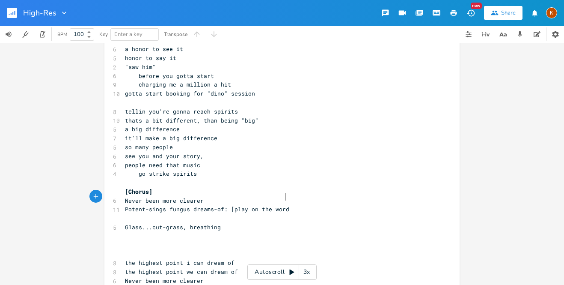
scroll to position [0, 24]
paste textarea
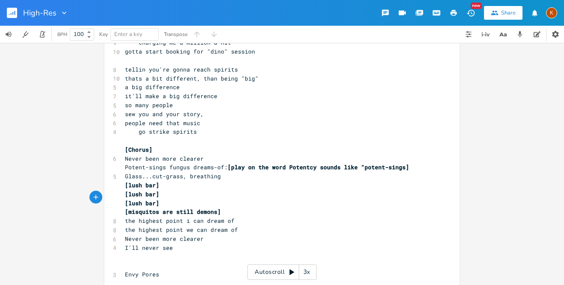
scroll to position [251, 0]
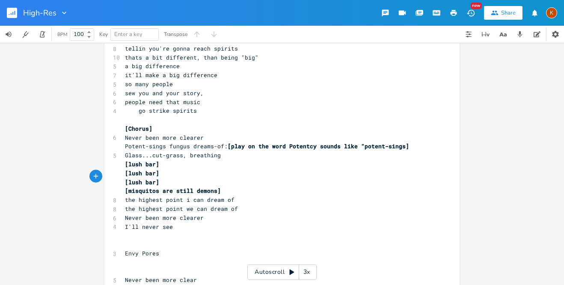
click at [141, 240] on pre "​" at bounding box center [277, 244] width 309 height 9
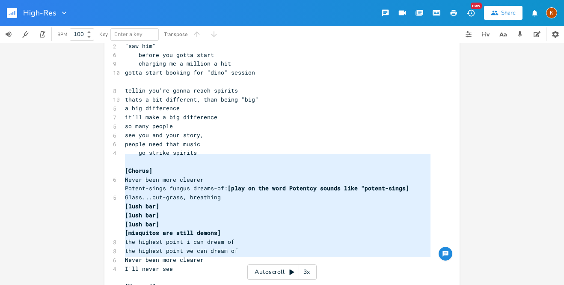
scroll to position [0, 0]
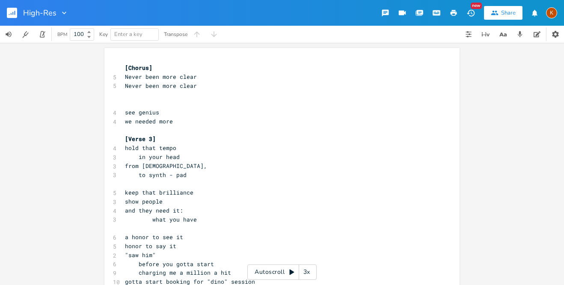
click at [125, 66] on span "[Chorus]" at bounding box center [138, 68] width 27 height 8
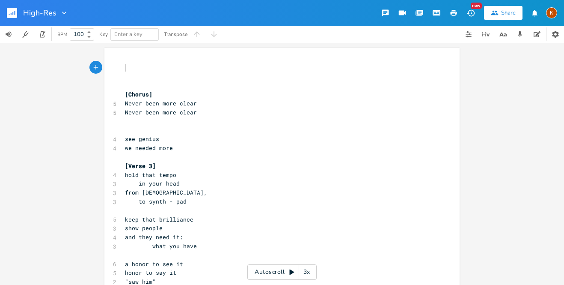
paste textarea "d"
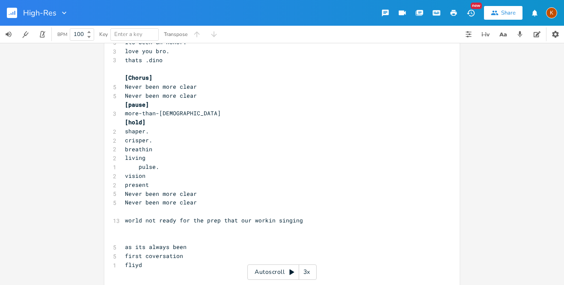
scroll to position [686, 0]
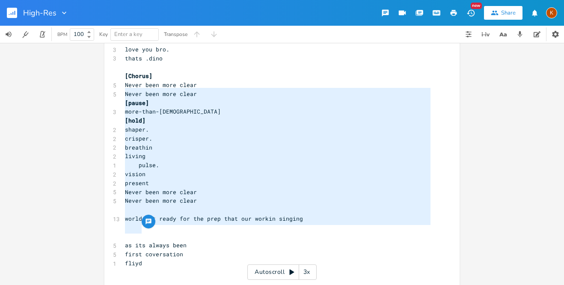
drag, startPoint x: 141, startPoint y: 231, endPoint x: 112, endPoint y: 90, distance: 144.2
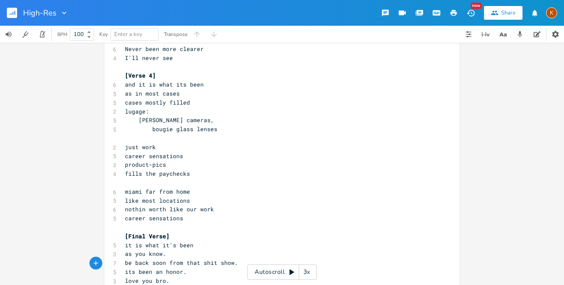
scroll to position [0, 0]
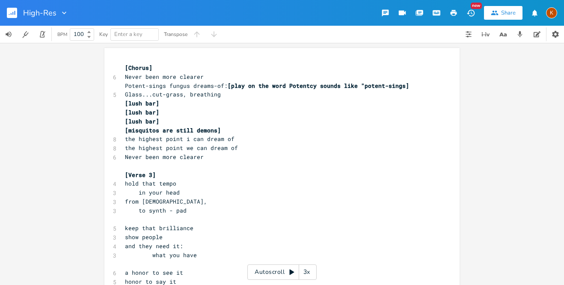
click at [191, 161] on pre "​" at bounding box center [277, 165] width 309 height 9
click at [13, 18] on button "button" at bounding box center [15, 13] width 17 height 21
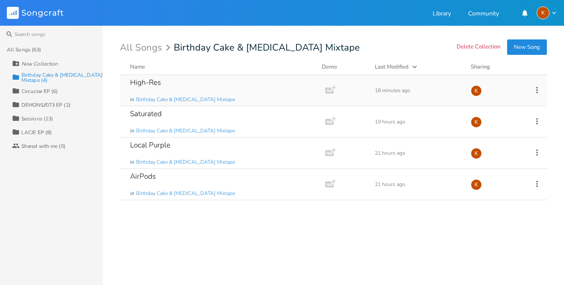
click at [193, 86] on div "High-Res in Birthday Cake & [MEDICAL_DATA] Mixtape" at bounding box center [220, 90] width 181 height 31
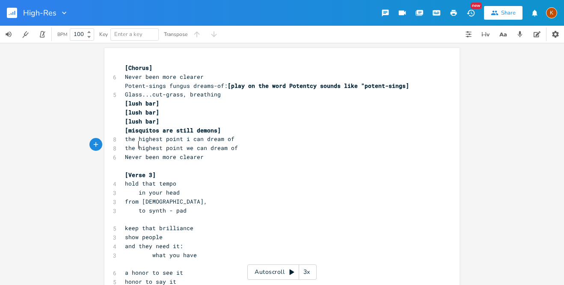
click at [136, 144] on span "the highest point we can dream of" at bounding box center [181, 148] width 113 height 8
click at [182, 148] on span "the highest point we can dream of" at bounding box center [181, 148] width 113 height 8
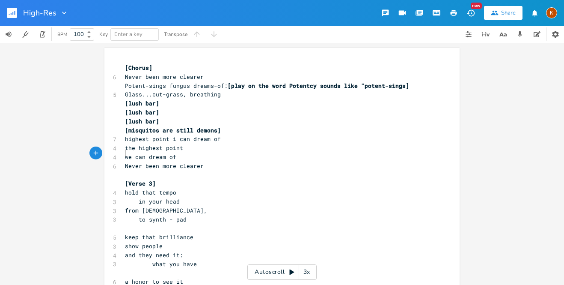
click at [123, 170] on pre "​" at bounding box center [277, 174] width 309 height 9
click at [154, 104] on span "[lush bar]" at bounding box center [142, 103] width 34 height 8
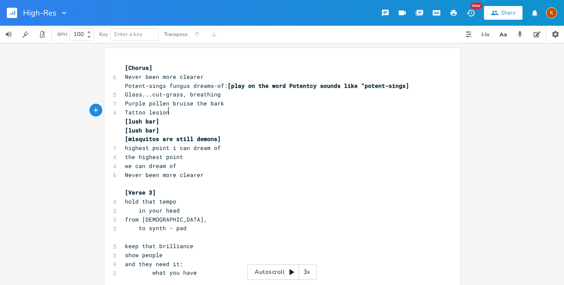
scroll to position [0, 36]
click at [138, 108] on span "Tattoo lesions" at bounding box center [149, 112] width 48 height 8
click at [144, 111] on span "Tattoo lesions" at bounding box center [149, 112] width 48 height 8
click at [167, 100] on span "Purple pollen bruise the bark" at bounding box center [174, 103] width 99 height 8
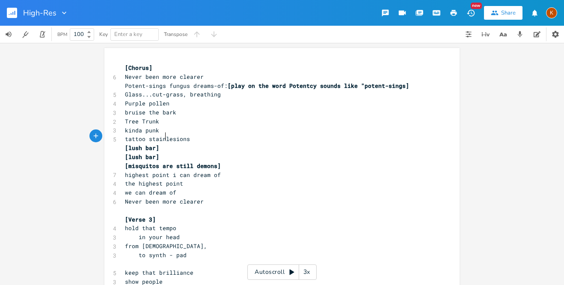
scroll to position [0, 30]
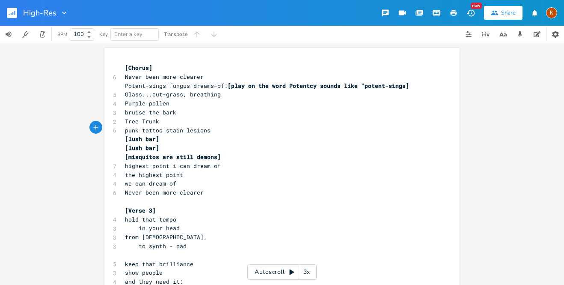
click at [165, 134] on pre "[lush bar]" at bounding box center [277, 138] width 309 height 9
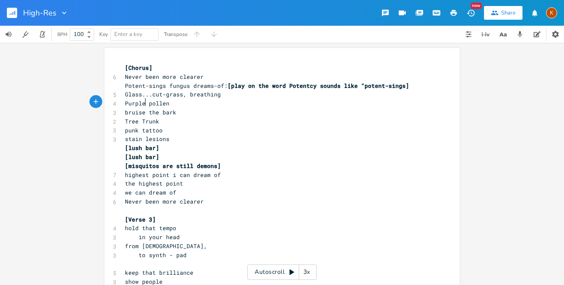
click at [142, 104] on span "Purple pollen" at bounding box center [147, 103] width 45 height 8
click at [140, 128] on span "punk tattoo" at bounding box center [144, 130] width 38 height 8
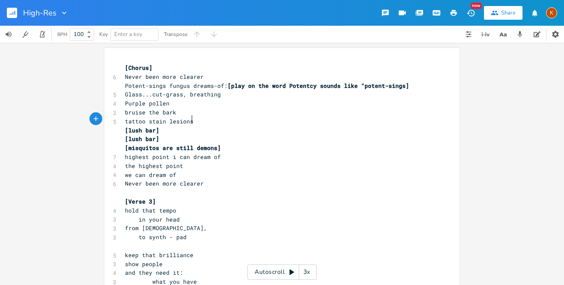
click at [208, 119] on pre "tattoo stain lesions" at bounding box center [277, 121] width 309 height 9
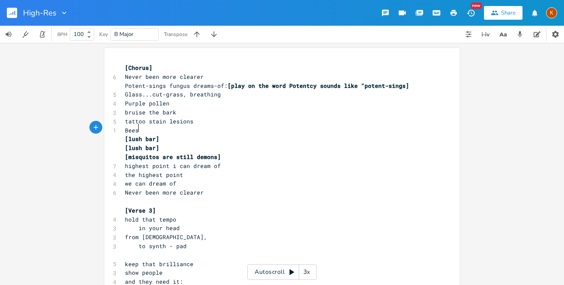
scroll to position [0, 13]
click at [161, 119] on span "tattoo stain lesions" at bounding box center [159, 121] width 68 height 8
click at [140, 119] on span "tattoo stain lesions" at bounding box center [159, 121] width 68 height 8
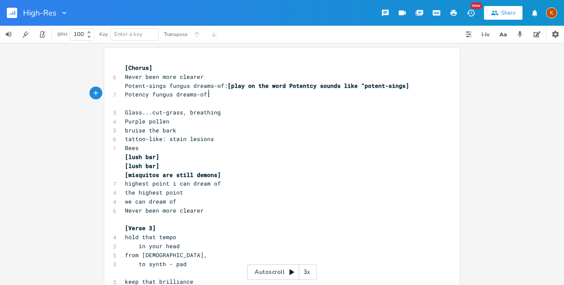
scroll to position [0, 17]
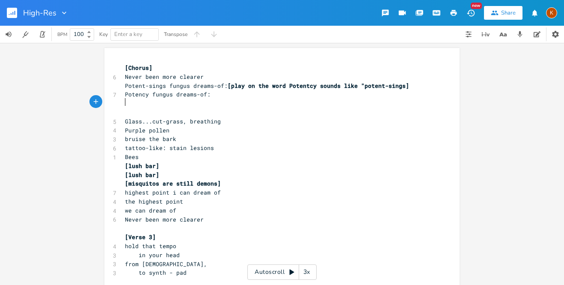
paste textarea "[play on the word Potentcy sounds like "potent-sings] Potency fungus dreams-of:"
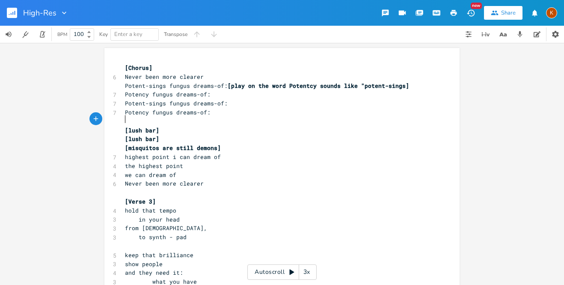
scroll to position [481, 0]
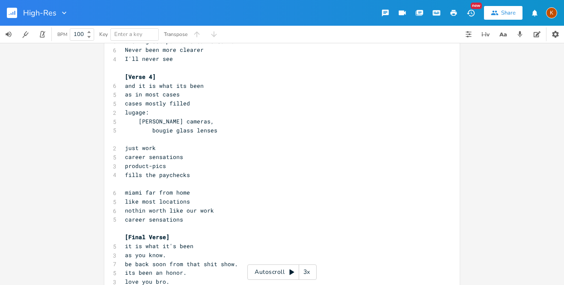
click at [180, 284] on pre "thats .dino" at bounding box center [277, 290] width 309 height 9
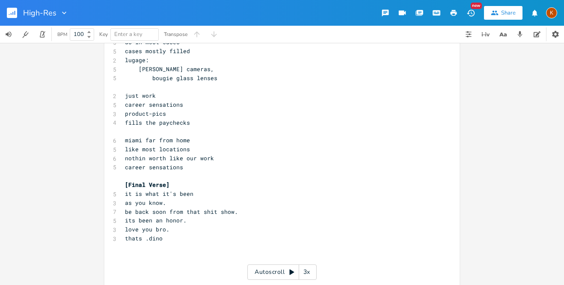
scroll to position [0, 0]
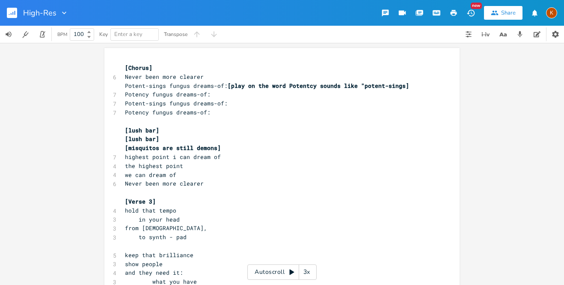
click at [217, 145] on pre "[misquitos are still demons]" at bounding box center [277, 147] width 309 height 9
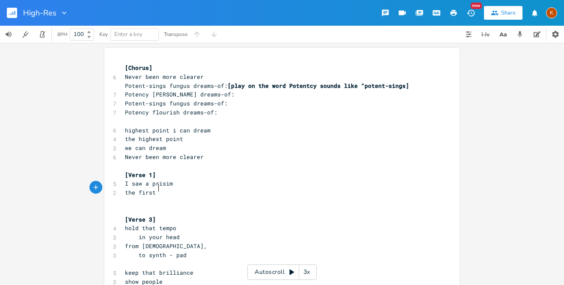
scroll to position [0, 21]
click at [187, 153] on span "Never been more clearer" at bounding box center [164, 157] width 79 height 8
click at [141, 153] on span "Theres no filter" at bounding box center [152, 157] width 55 height 8
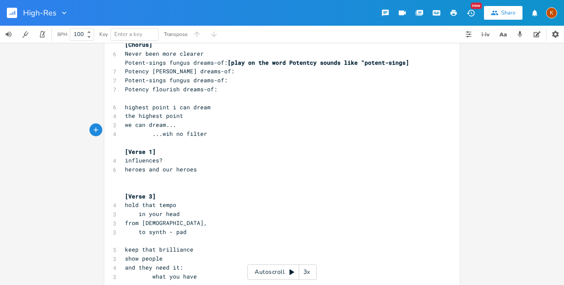
scroll to position [24, 0]
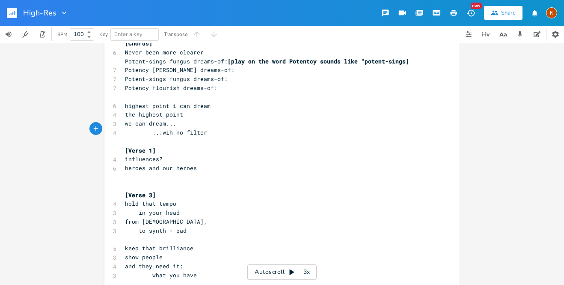
click at [172, 164] on span "heroes and our heroes" at bounding box center [161, 168] width 72 height 8
click at [150, 148] on span "[Verse 1]" at bounding box center [140, 150] width 31 height 8
click at [148, 191] on span "[Verse 3]" at bounding box center [140, 195] width 31 height 8
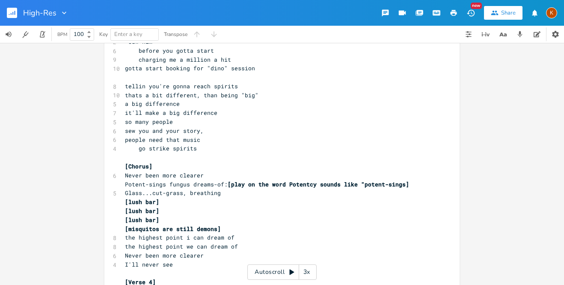
scroll to position [0, 0]
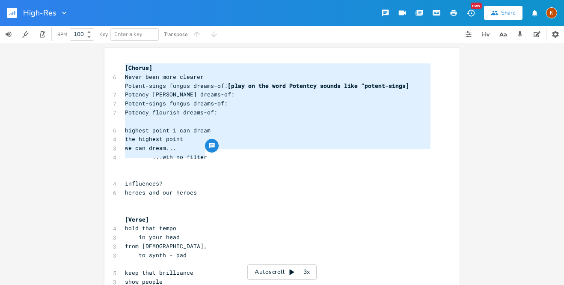
drag, startPoint x: 123, startPoint y: 70, endPoint x: 216, endPoint y: 152, distance: 123.7
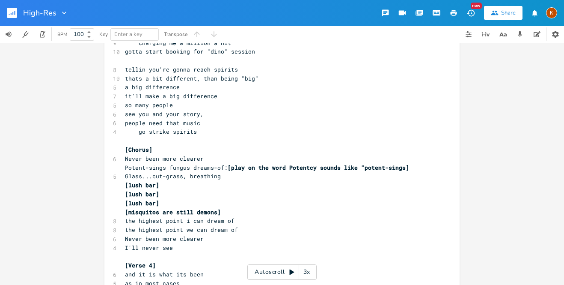
scroll to position [312, 0]
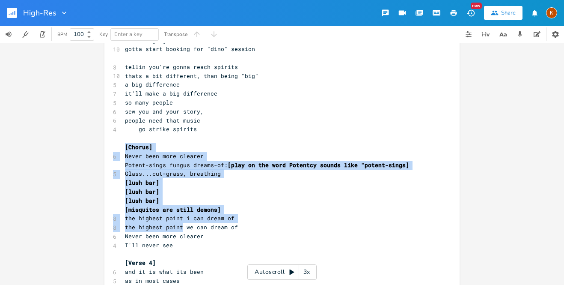
drag, startPoint x: 120, startPoint y: 128, endPoint x: 181, endPoint y: 212, distance: 103.2
click at [181, 212] on div "[Chorus] Never been more clearer Potent-sings fungus dreams-of: [play on the wo…" at bounding box center [281, 181] width 355 height 890
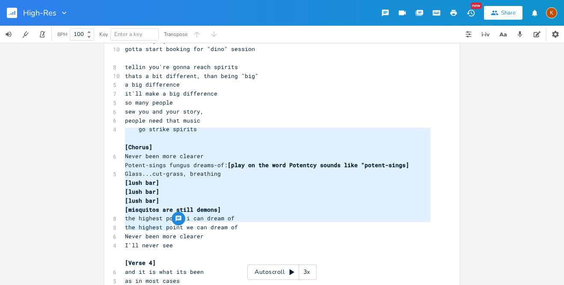
drag, startPoint x: 168, startPoint y: 229, endPoint x: 107, endPoint y: 131, distance: 116.0
click at [107, 131] on div "[Chorus] Never been more clearer Potent-sings fungus dreams-of: [play on the wo…" at bounding box center [281, 181] width 355 height 890
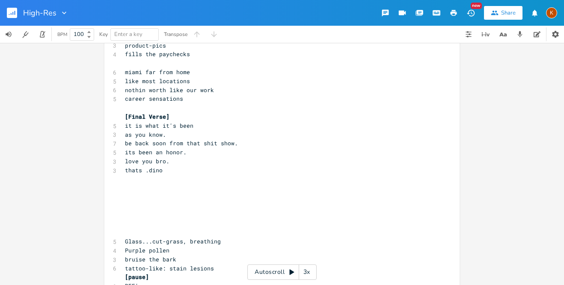
scroll to position [617, 0]
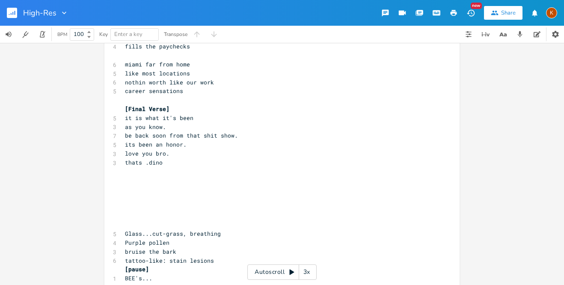
click at [148, 184] on pre "​" at bounding box center [277, 188] width 309 height 9
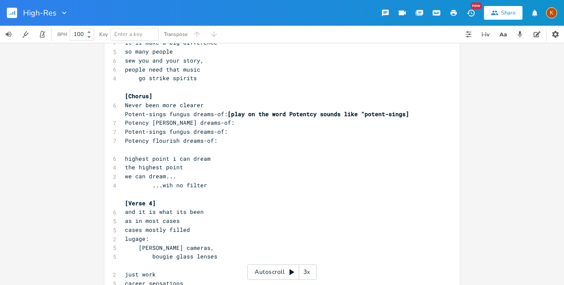
scroll to position [363, 0]
click at [150, 199] on span "[Verse 4]" at bounding box center [140, 203] width 31 height 8
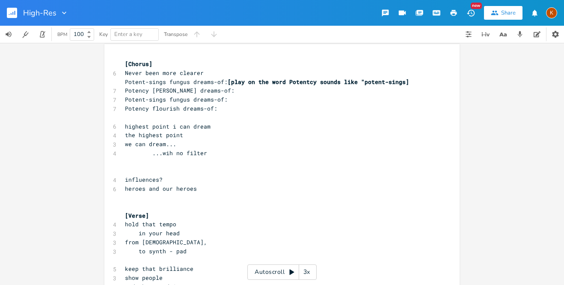
scroll to position [0, 0]
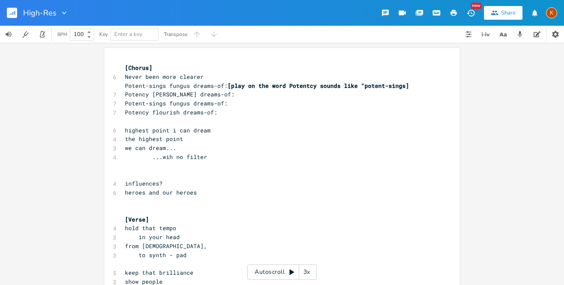
click at [177, 163] on pre "​" at bounding box center [277, 165] width 309 height 9
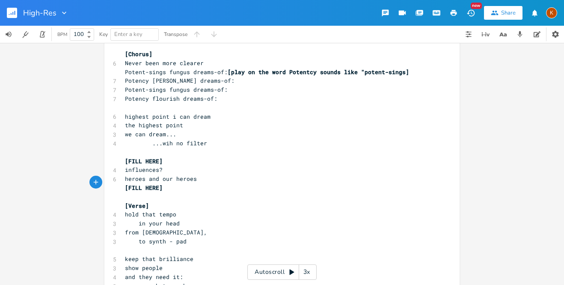
scroll to position [14, 0]
click at [192, 175] on span "heroes and our heroes" at bounding box center [161, 178] width 72 height 8
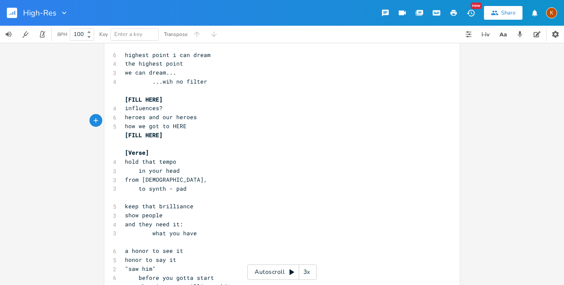
scroll to position [89, 0]
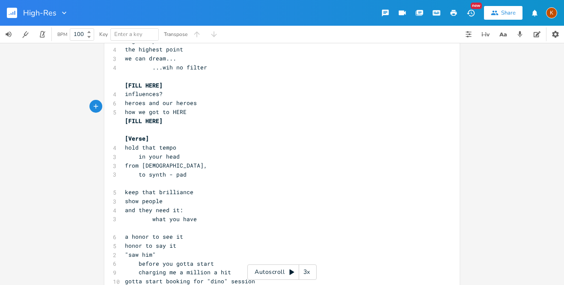
click at [178, 232] on span "a honor to see it" at bounding box center [154, 236] width 58 height 8
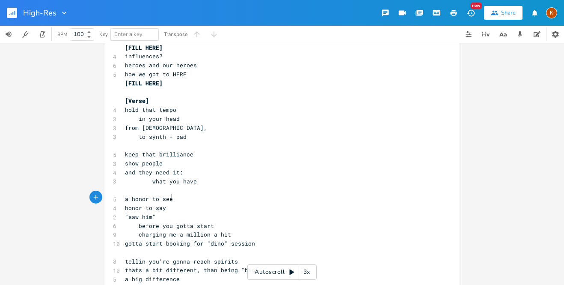
scroll to position [128, 0]
click at [178, 239] on span "gotta start booking for "dino" session" at bounding box center [190, 243] width 130 height 8
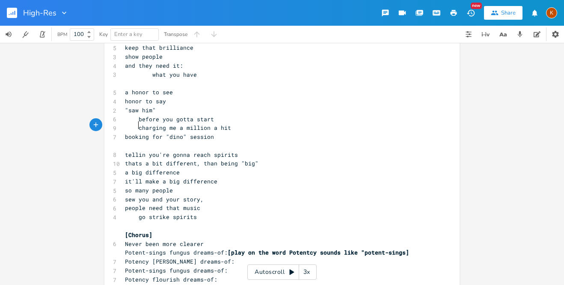
scroll to position [234, 0]
click at [210, 211] on pre "go strike spirits" at bounding box center [277, 215] width 309 height 9
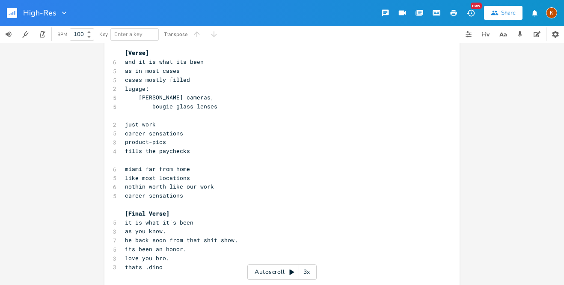
scroll to position [519, 0]
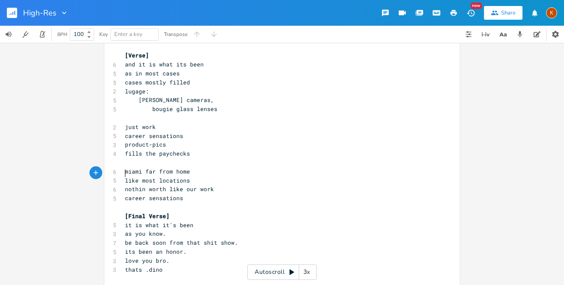
click at [125, 194] on span "career sensations" at bounding box center [154, 198] width 58 height 8
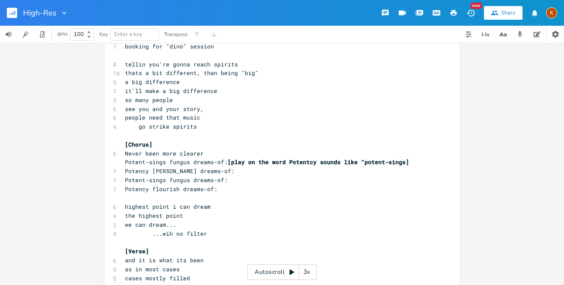
scroll to position [323, 0]
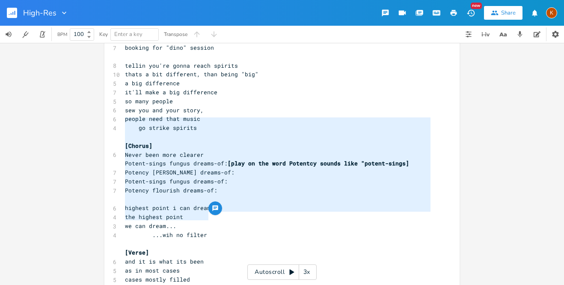
drag, startPoint x: 215, startPoint y: 215, endPoint x: 113, endPoint y: 117, distance: 141.6
click at [113, 117] on div "[Chorus] Never been more clearer Potent-sings fungus dreams-of: [play on the wo…" at bounding box center [281, 183] width 355 height 917
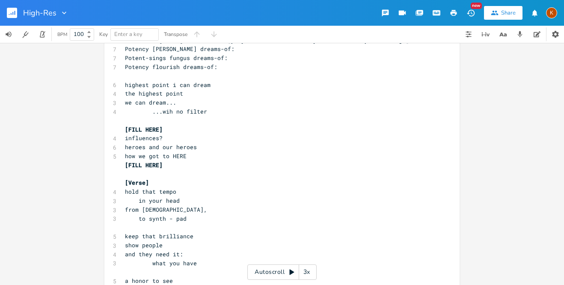
scroll to position [0, 0]
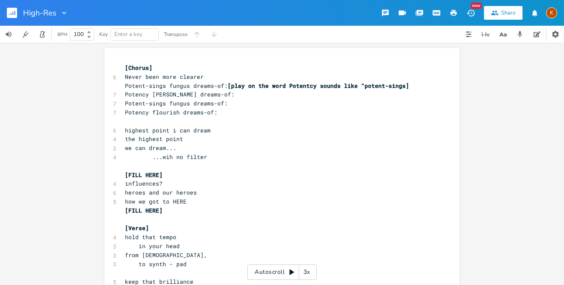
click at [191, 197] on pre "how we got to HERE" at bounding box center [277, 201] width 309 height 9
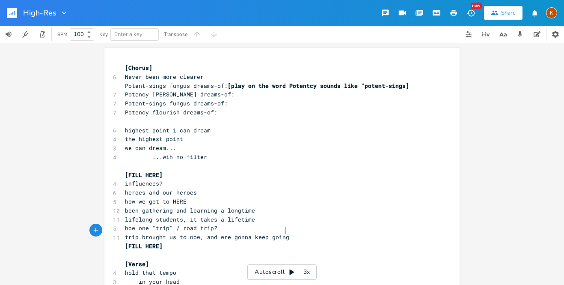
scroll to position [0, 128]
click at [18, 13] on button "button" at bounding box center [15, 13] width 17 height 21
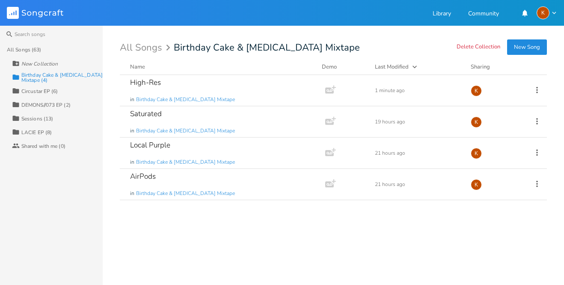
click at [516, 41] on button "New Song" at bounding box center [527, 46] width 40 height 15
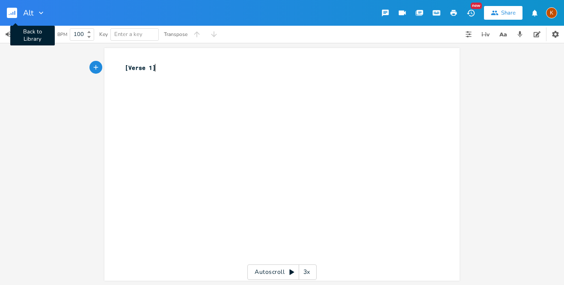
click at [10, 13] on rect "button" at bounding box center [12, 13] width 10 height 10
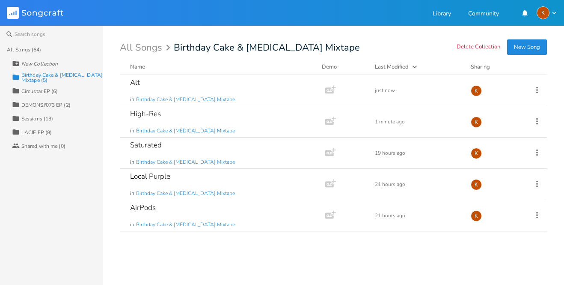
click at [529, 46] on button "New Song" at bounding box center [527, 46] width 40 height 15
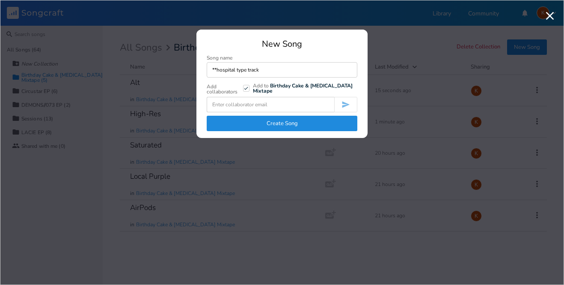
click at [233, 68] on input "**hospital type track" at bounding box center [282, 69] width 151 height 15
click at [274, 124] on button "Create Song" at bounding box center [282, 123] width 151 height 15
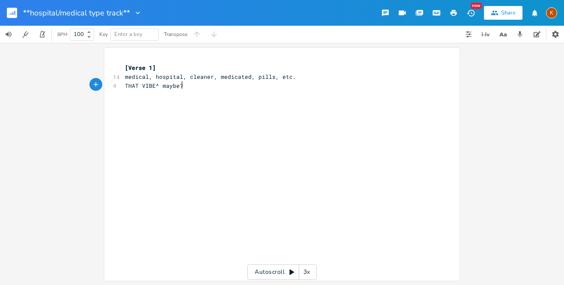
scroll to position [0, 53]
click at [3, 13] on div "**hospital/medical type track**" at bounding box center [71, 13] width 142 height 26
click at [8, 13] on rect "button" at bounding box center [12, 13] width 10 height 10
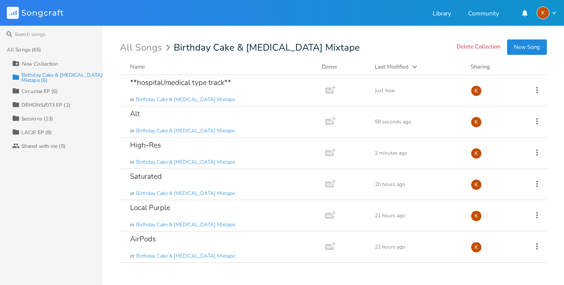
click at [521, 50] on button "New Song" at bounding box center [527, 46] width 40 height 15
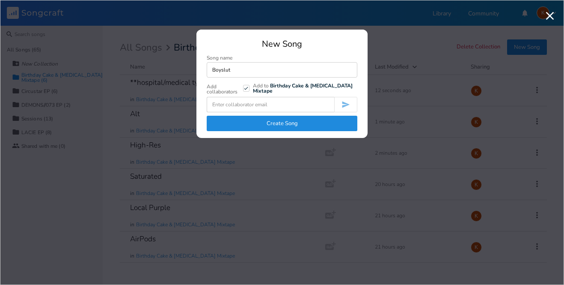
click at [349, 119] on button "Create Song" at bounding box center [282, 123] width 151 height 15
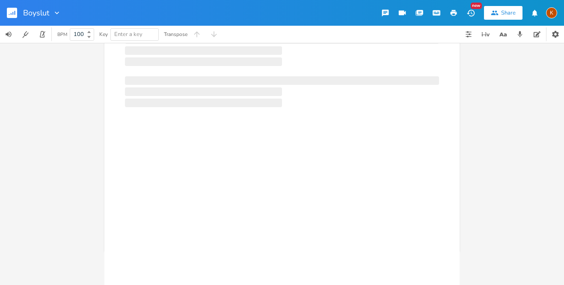
scroll to position [1, 0]
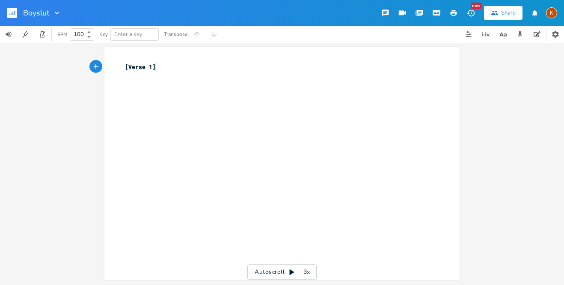
click at [9, 18] on button "button" at bounding box center [15, 13] width 17 height 21
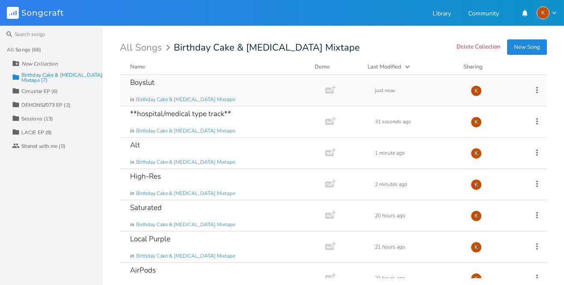
click at [532, 86] on icon at bounding box center [536, 89] width 9 height 9
click at [510, 104] on li "Edit Rename" at bounding box center [497, 103] width 68 height 15
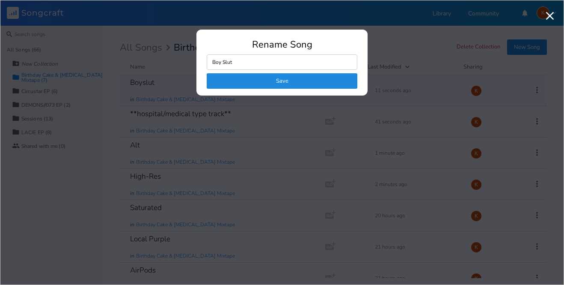
click button "Save" at bounding box center [282, 80] width 151 height 15
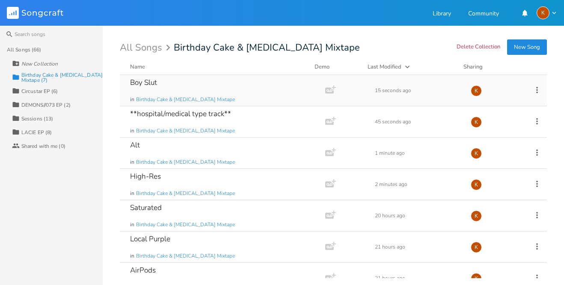
click at [532, 94] on div "Boy Slut in Birthday Cake & [MEDICAL_DATA] Mixtape Add Demo 15 seconds ago K" at bounding box center [333, 90] width 427 height 31
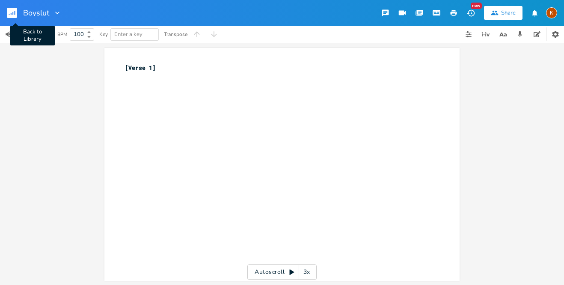
click at [9, 16] on rect "button" at bounding box center [12, 13] width 10 height 10
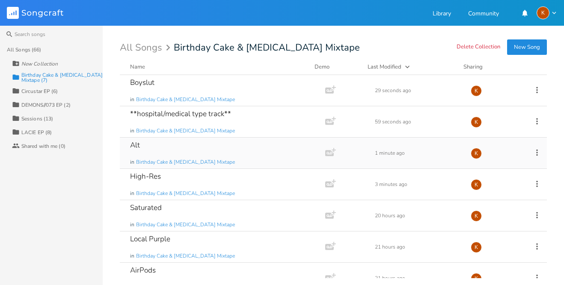
click at [533, 151] on icon at bounding box center [536, 152] width 9 height 9
click at [488, 169] on li "Edit Rename" at bounding box center [497, 165] width 68 height 15
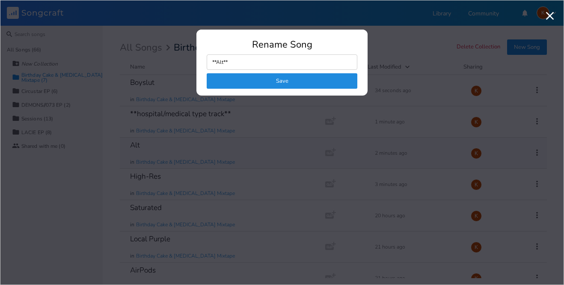
click at [313, 78] on button "Save" at bounding box center [282, 80] width 151 height 15
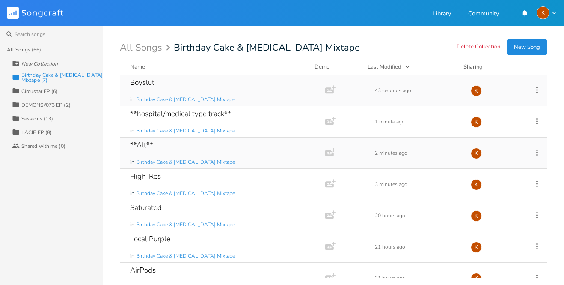
click at [532, 93] on icon at bounding box center [536, 89] width 9 height 9
click at [502, 104] on li "Edit Rename" at bounding box center [497, 103] width 68 height 15
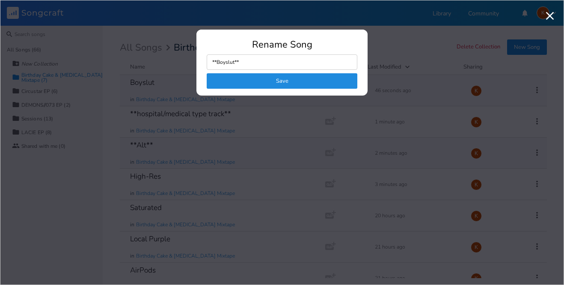
click at [354, 84] on button "Save" at bounding box center [282, 80] width 151 height 15
